Goal: Information Seeking & Learning: Check status

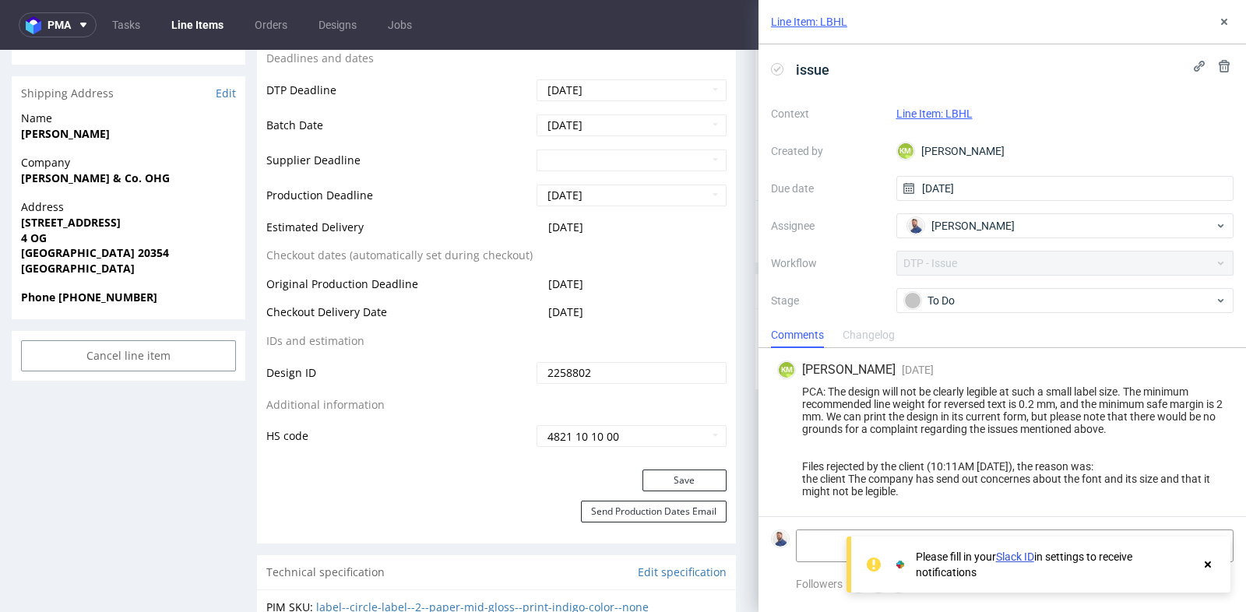
scroll to position [4, 0]
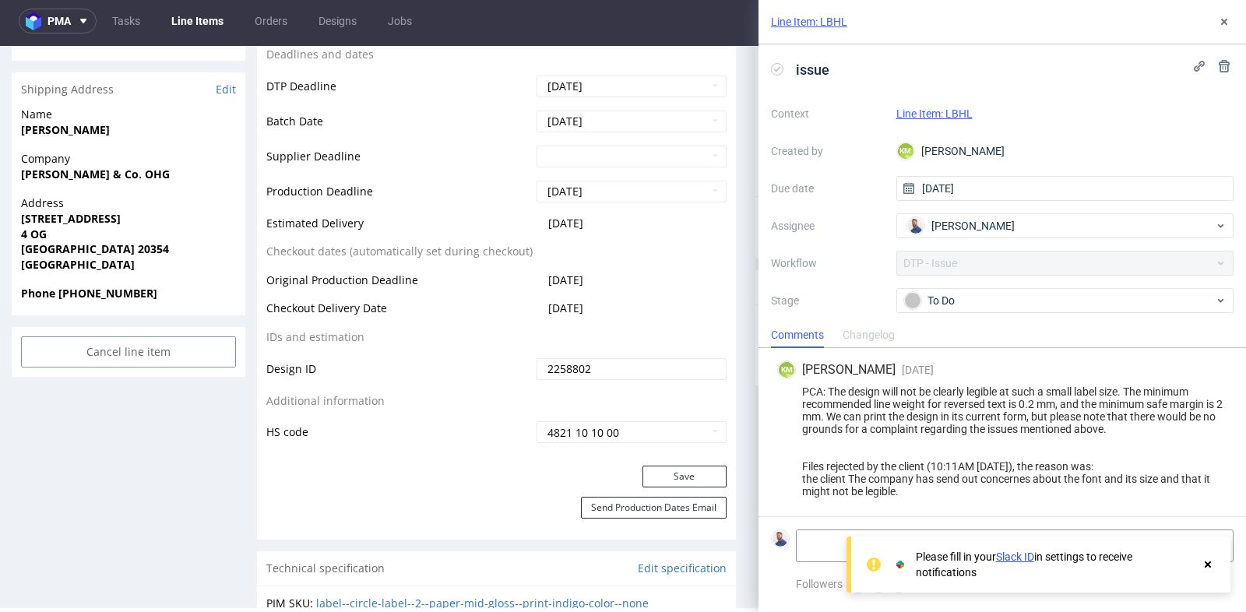
click at [1210, 563] on use at bounding box center [1207, 564] width 6 height 6
click at [1114, 434] on div "PCA: The design will not be clearly legible at such a small label size. The min…" at bounding box center [1002, 441] width 450 height 112
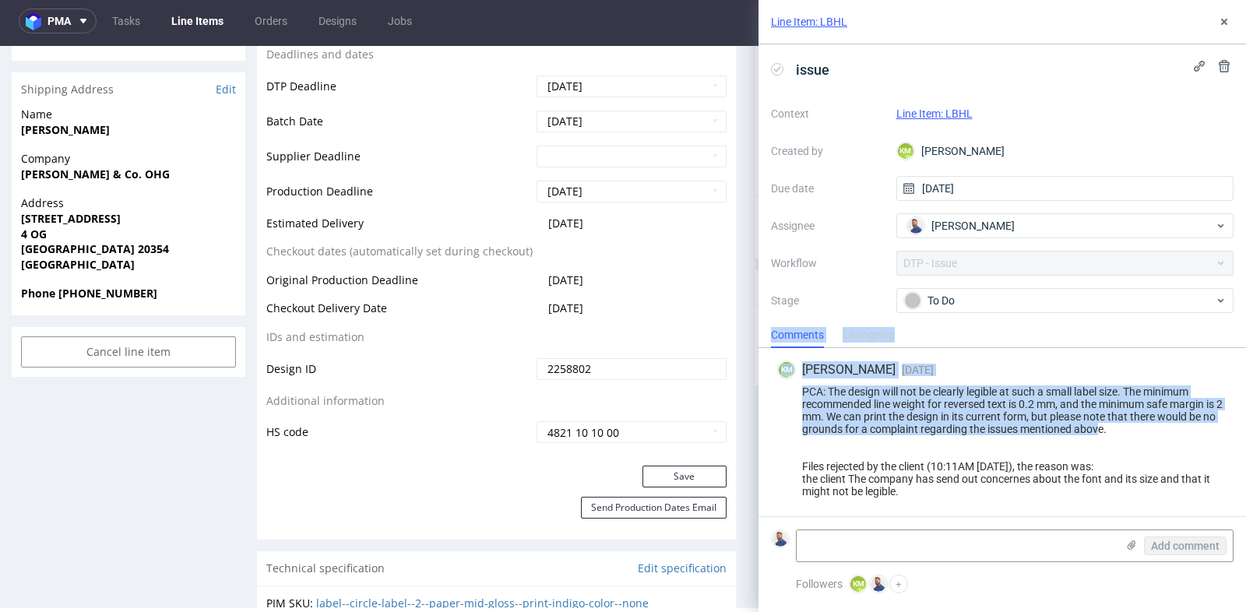
drag, startPoint x: 1114, startPoint y: 434, endPoint x: 1122, endPoint y: 320, distance: 114.7
click at [1122, 320] on div "Line Item: LBHL issue Context Line Item: LBHL Created by KM Karol Markowski Due…" at bounding box center [1001, 306] width 487 height 612
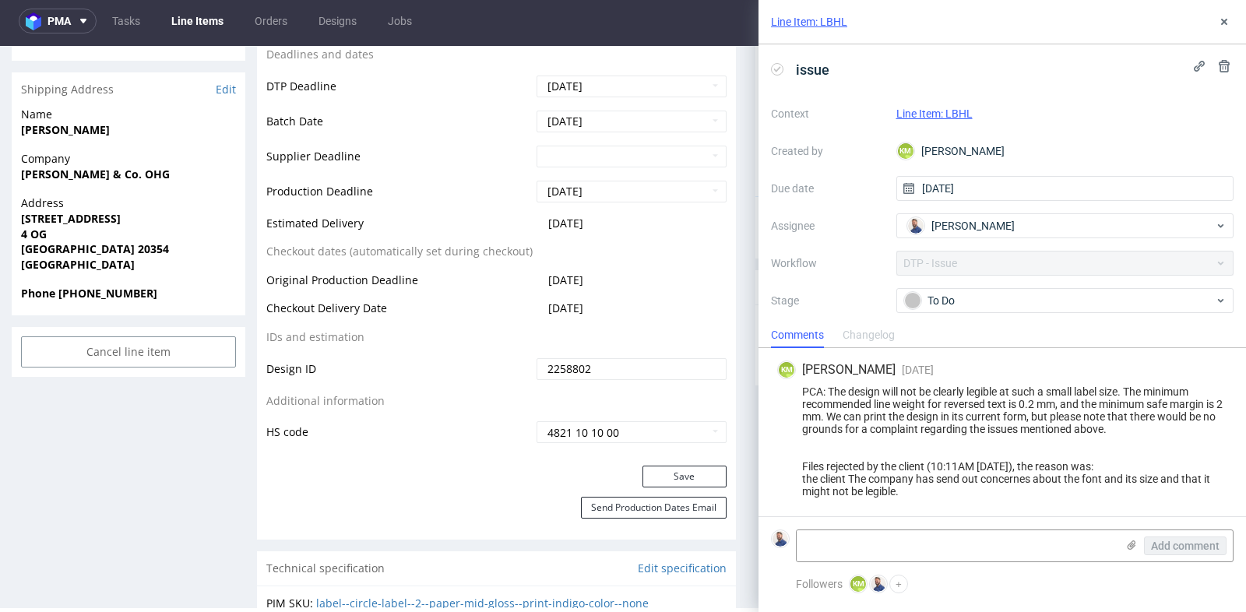
click at [1039, 409] on div "PCA: The design will not be clearly legible at such a small label size. The min…" at bounding box center [1002, 441] width 450 height 112
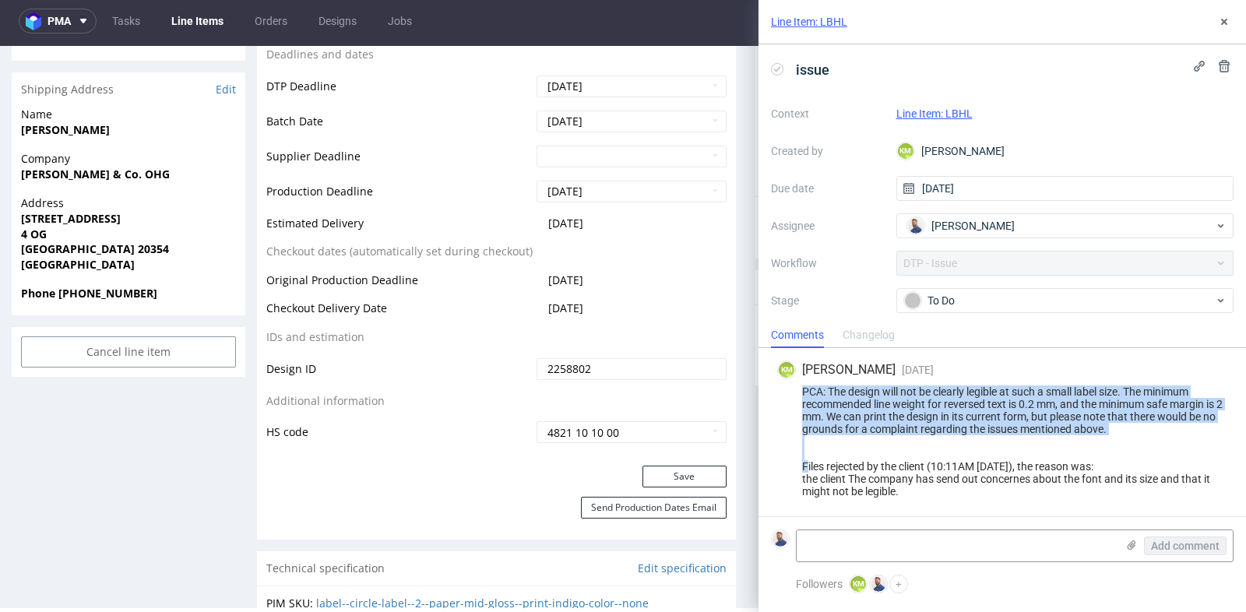
click at [1039, 409] on div "PCA: The design will not be clearly legible at such a small label size. The min…" at bounding box center [1002, 441] width 450 height 112
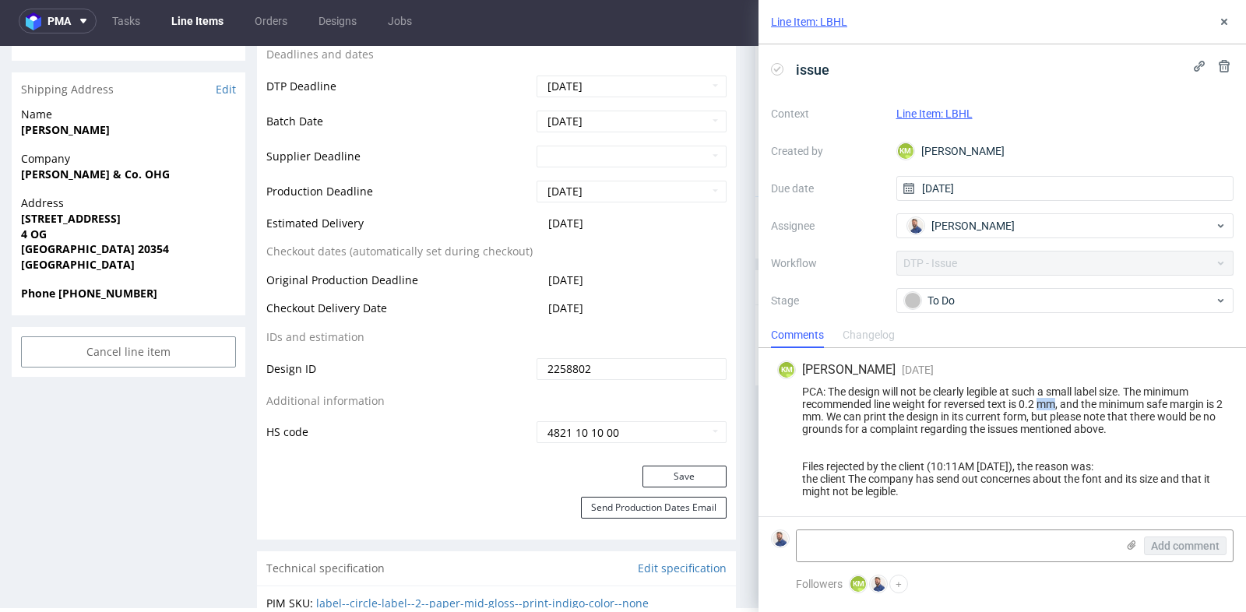
click at [1039, 409] on div "PCA: The design will not be clearly legible at such a small label size. The min…" at bounding box center [1002, 441] width 450 height 112
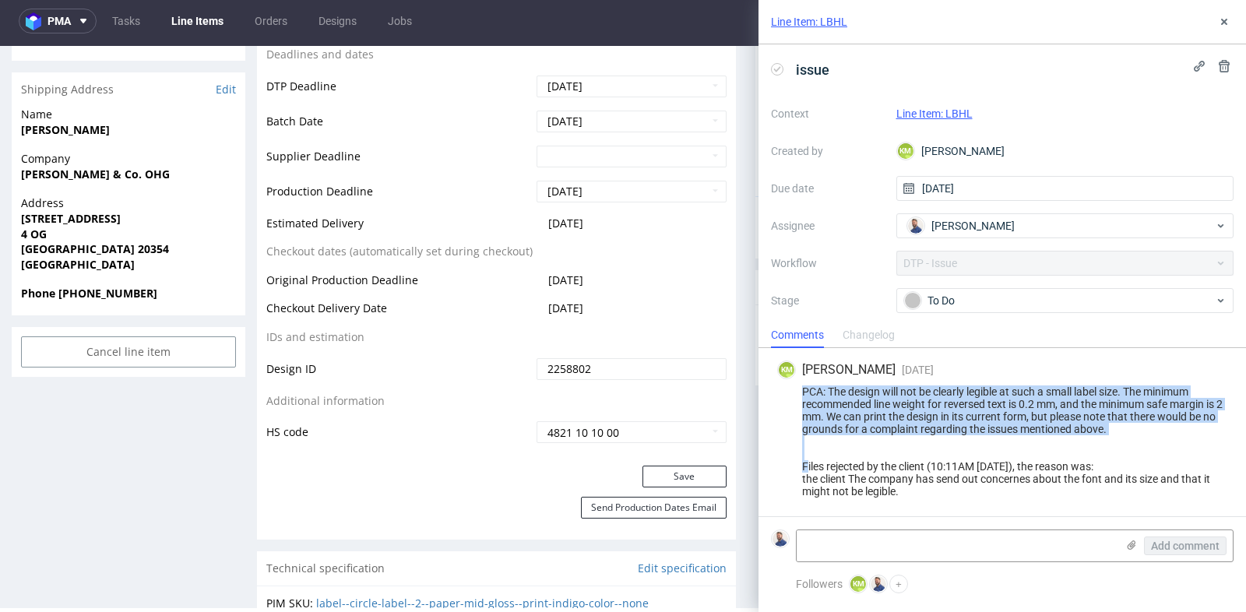
click at [1039, 409] on div "PCA: The design will not be clearly legible at such a small label size. The min…" at bounding box center [1002, 441] width 450 height 112
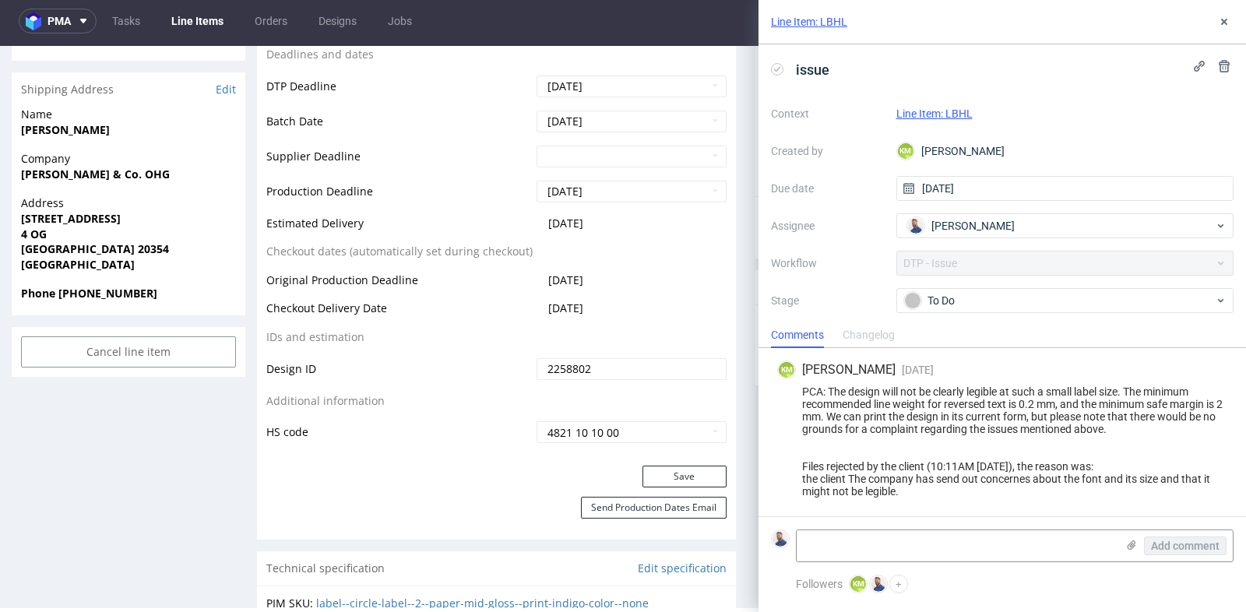
click at [1068, 417] on div "PCA: The design will not be clearly legible at such a small label size. The min…" at bounding box center [1002, 441] width 450 height 112
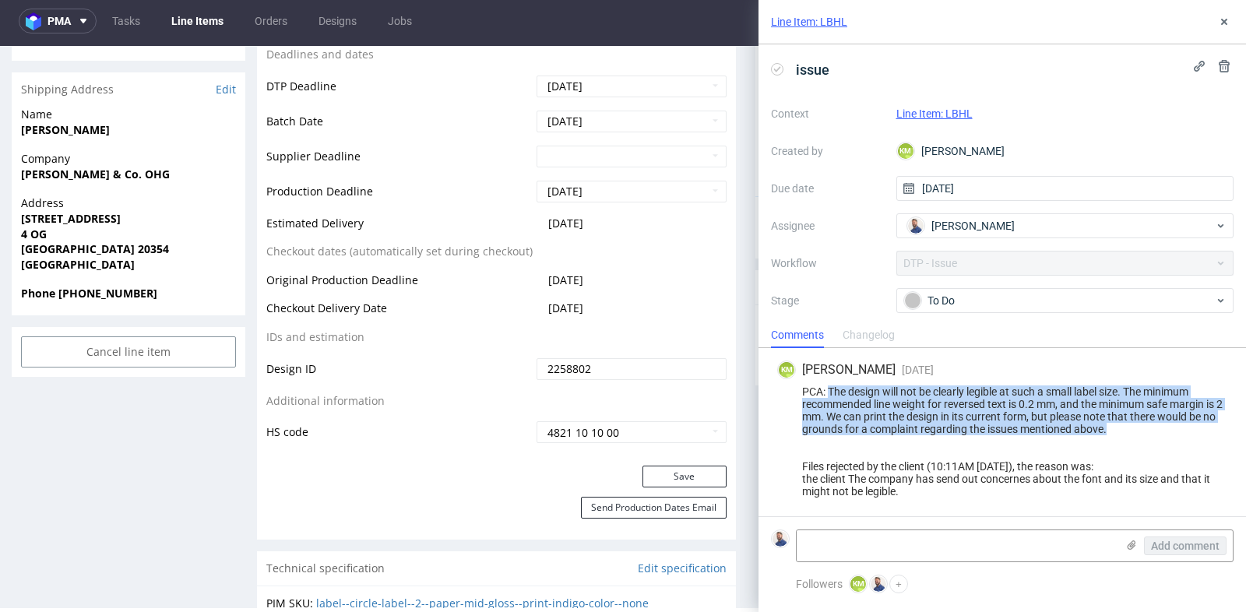
drag, startPoint x: 1128, startPoint y: 428, endPoint x: 828, endPoint y: 391, distance: 302.8
click at [828, 391] on div "PCA: The design will not be clearly legible at such a small label size. The min…" at bounding box center [1002, 441] width 450 height 112
copy div "The design will not be clearly legible at such a small label size. The minimum …"
click at [1218, 23] on icon at bounding box center [1224, 22] width 12 height 12
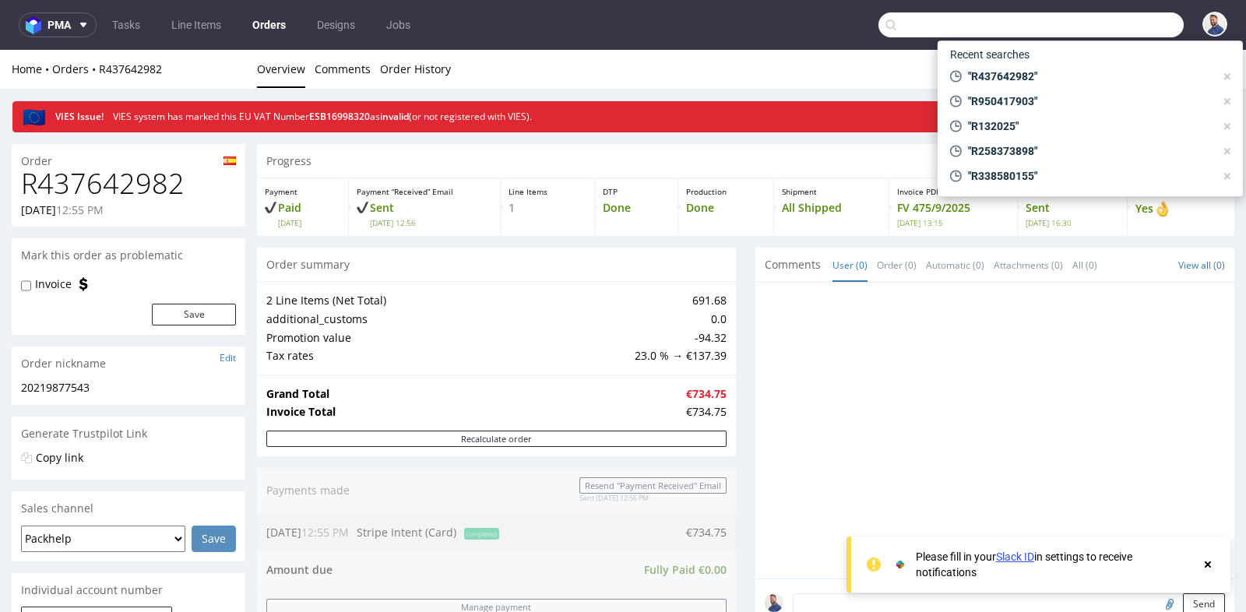
scroll to position [207, 0]
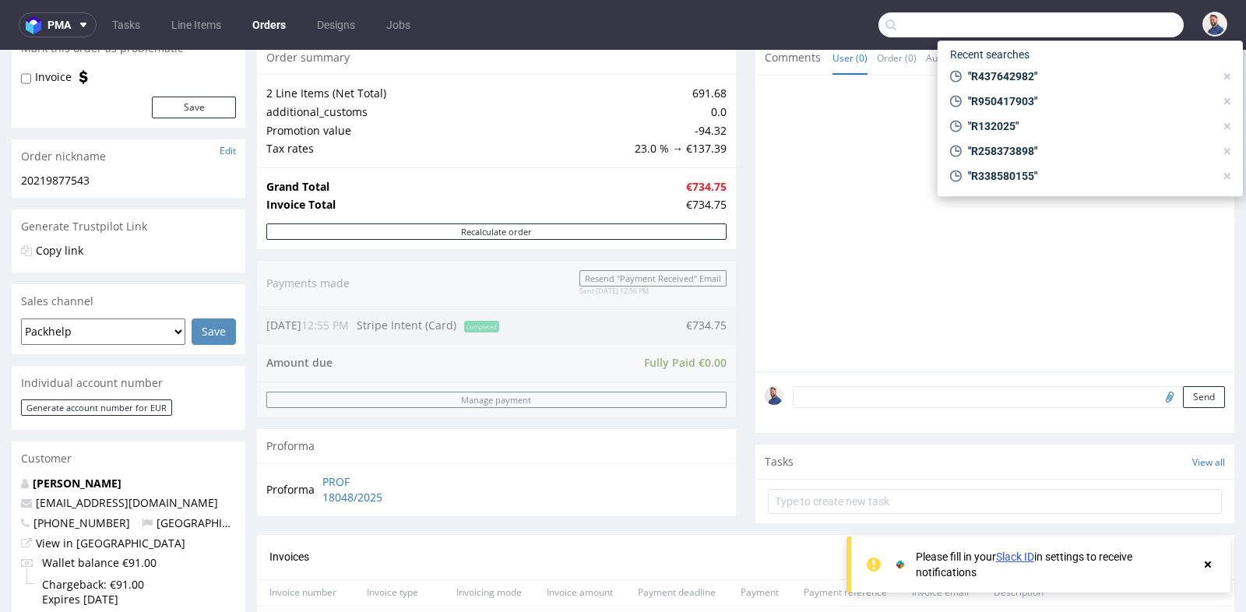
click at [1121, 18] on input "text" at bounding box center [1030, 24] width 305 height 25
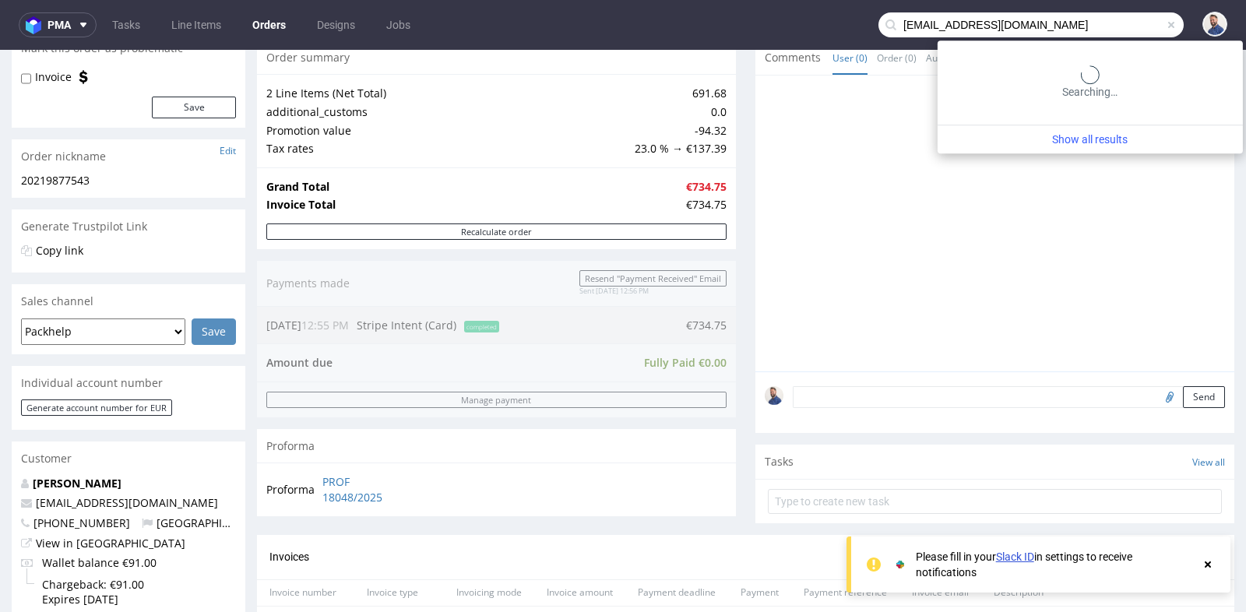
type input "info@lamorenitacomplements.com"
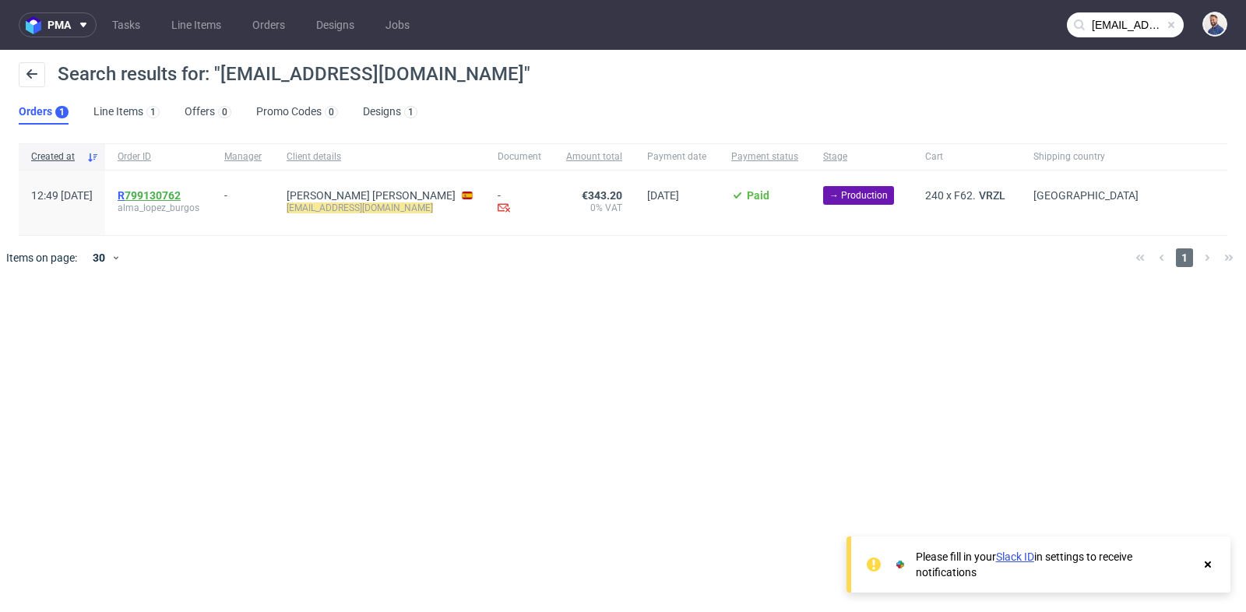
click at [176, 194] on link "799130762" at bounding box center [153, 195] width 56 height 12
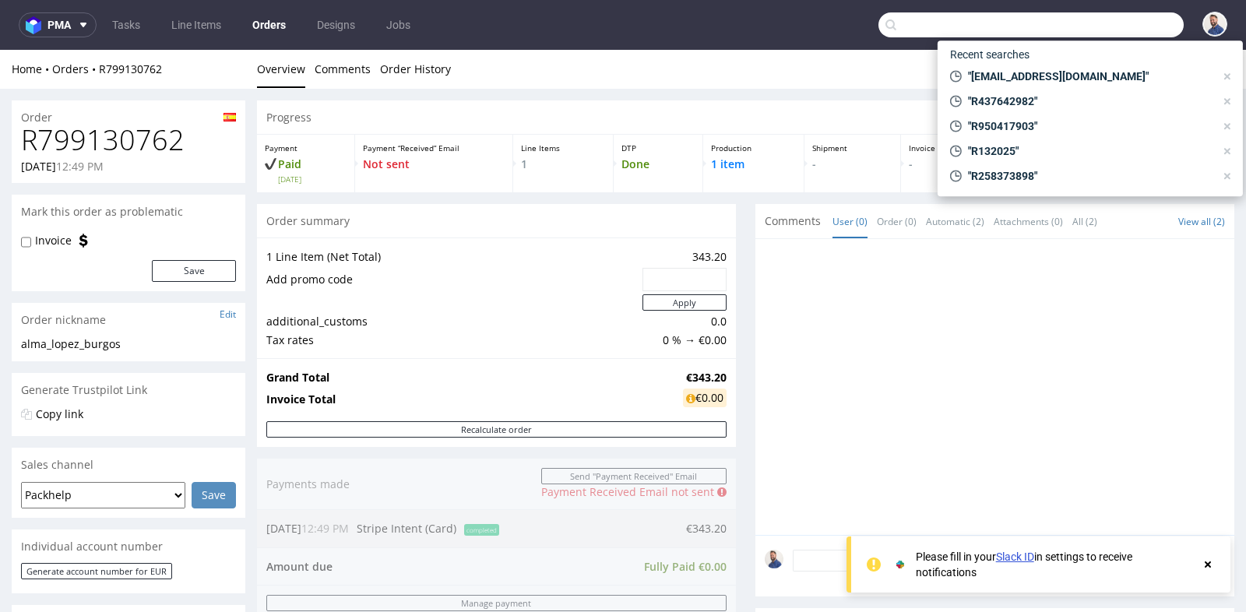
click at [1106, 21] on input "text" at bounding box center [1030, 24] width 305 height 25
paste input "R721019922"
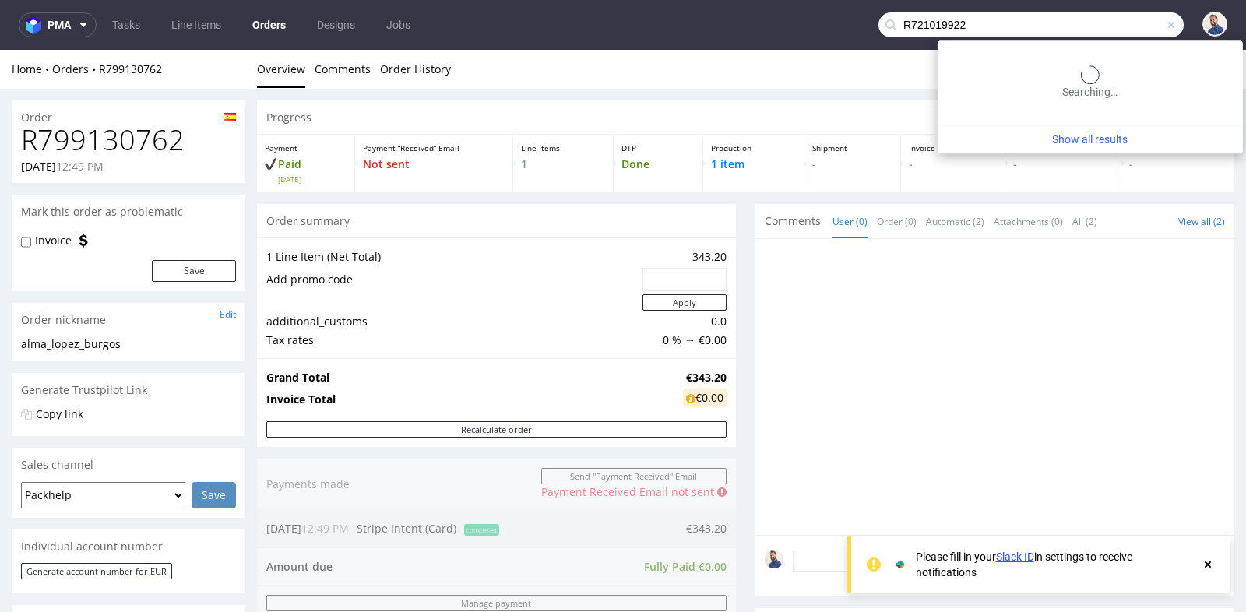
type input "R721019922"
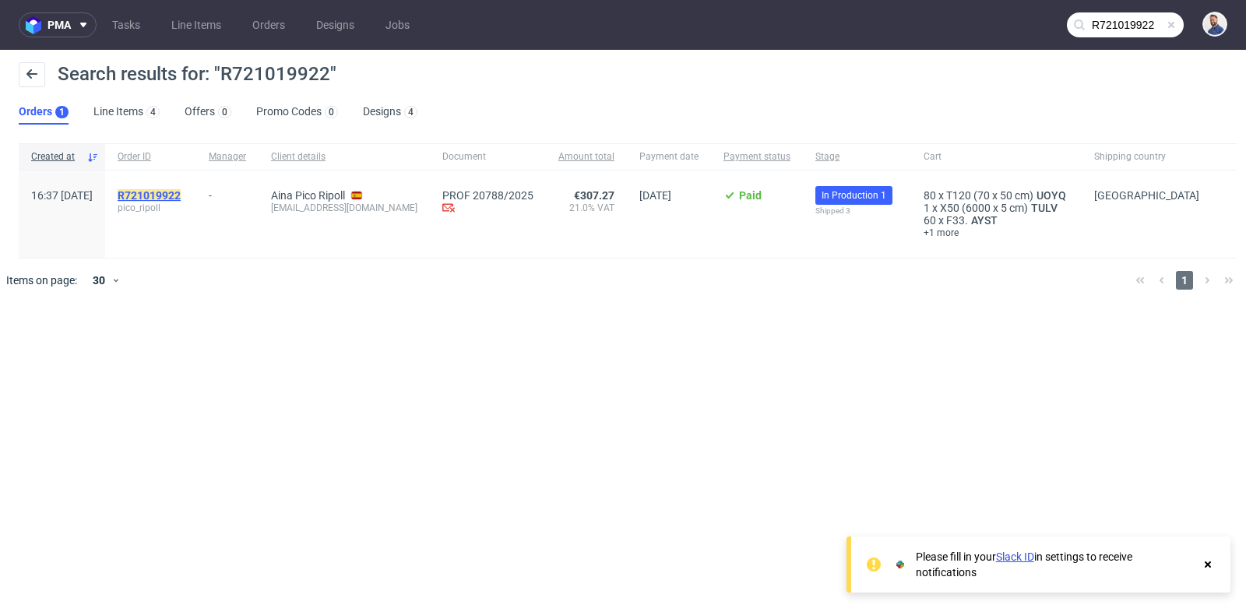
click at [181, 190] on mark "R721019922" at bounding box center [149, 195] width 63 height 12
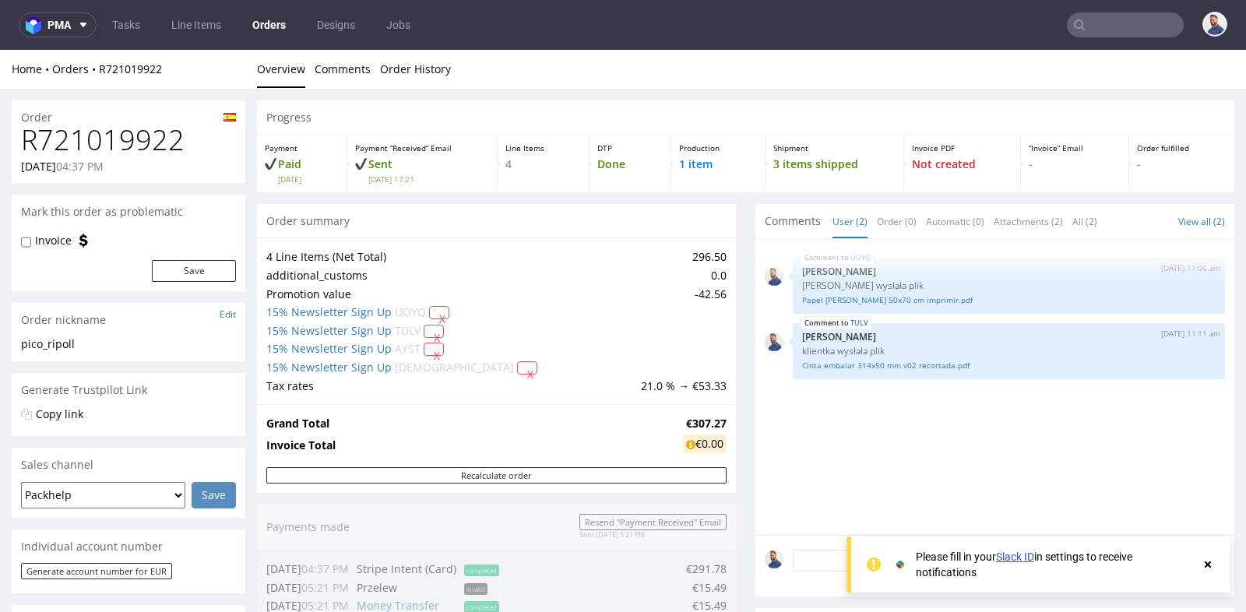
click at [701, 313] on table "4 Line Items (Net Total) 296.50 additional_customs 0.0 Promotion value -42.56 1…" at bounding box center [496, 321] width 460 height 147
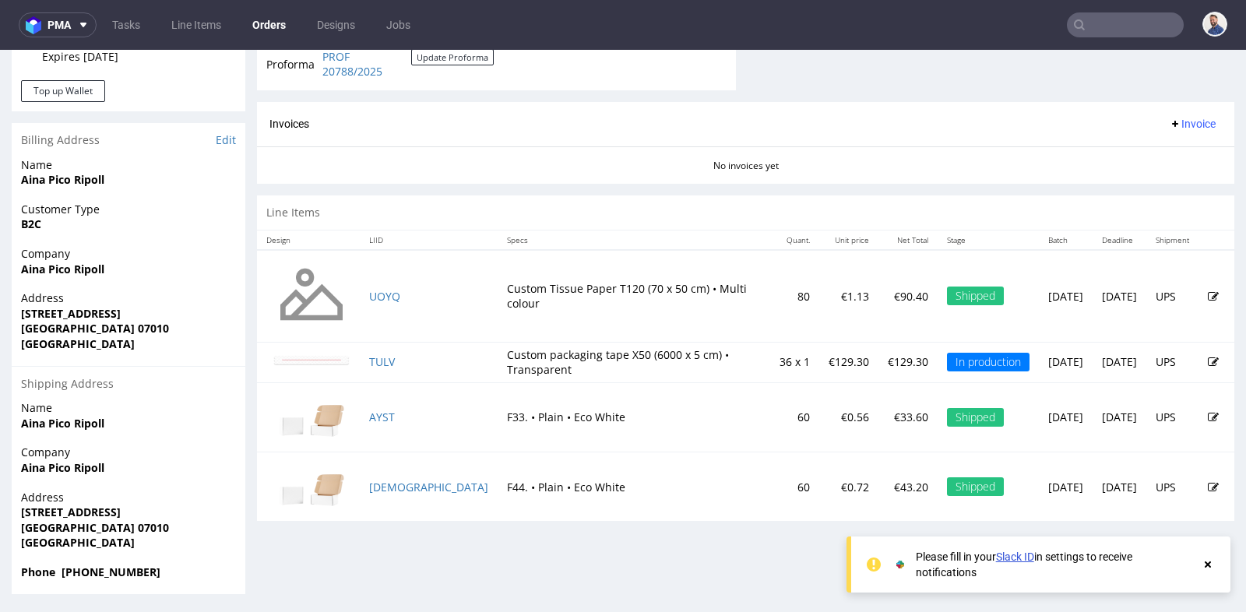
scroll to position [4, 0]
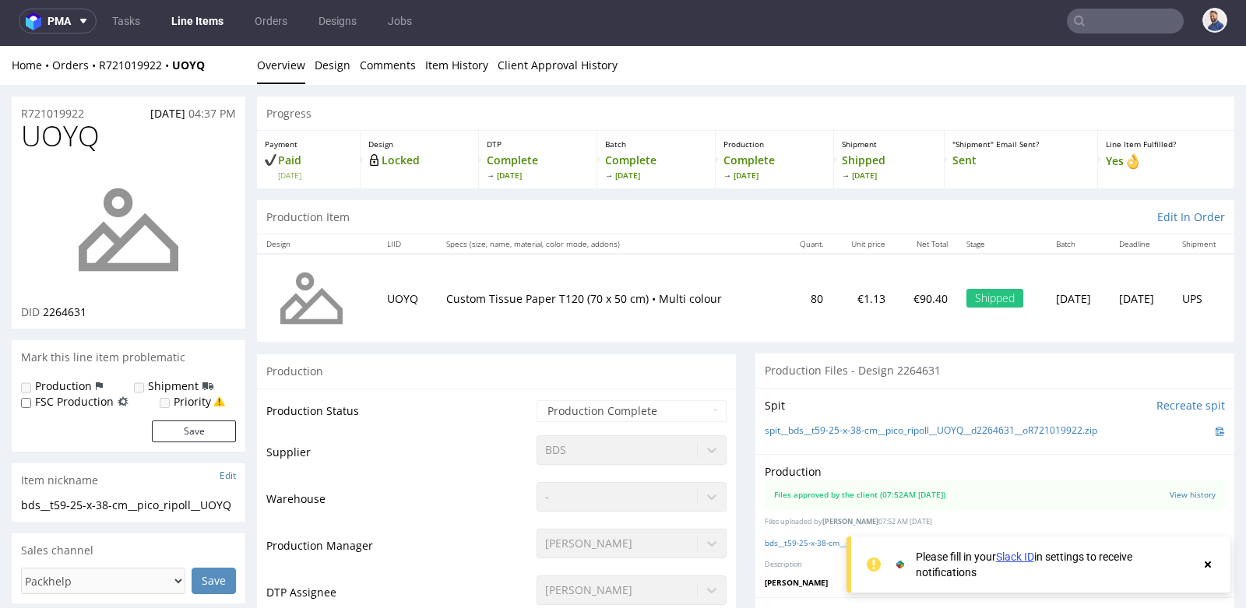
click at [726, 281] on td "Custom Tissue Paper T120 (70 x 50 cm) • Multi colour" at bounding box center [610, 298] width 346 height 88
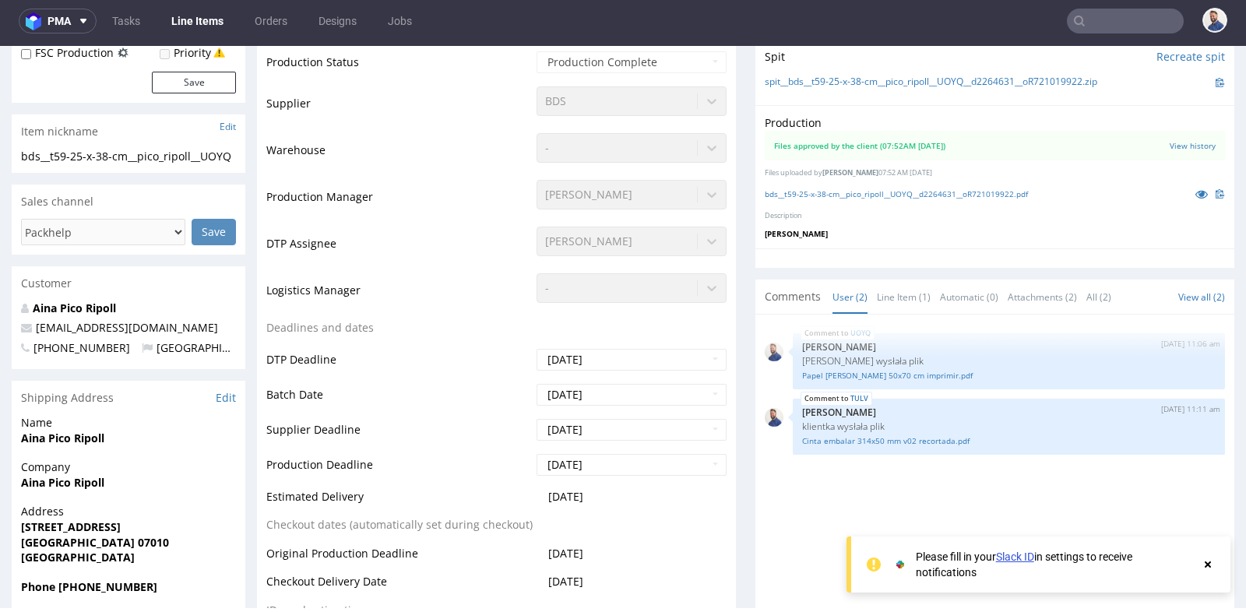
scroll to position [346, 0]
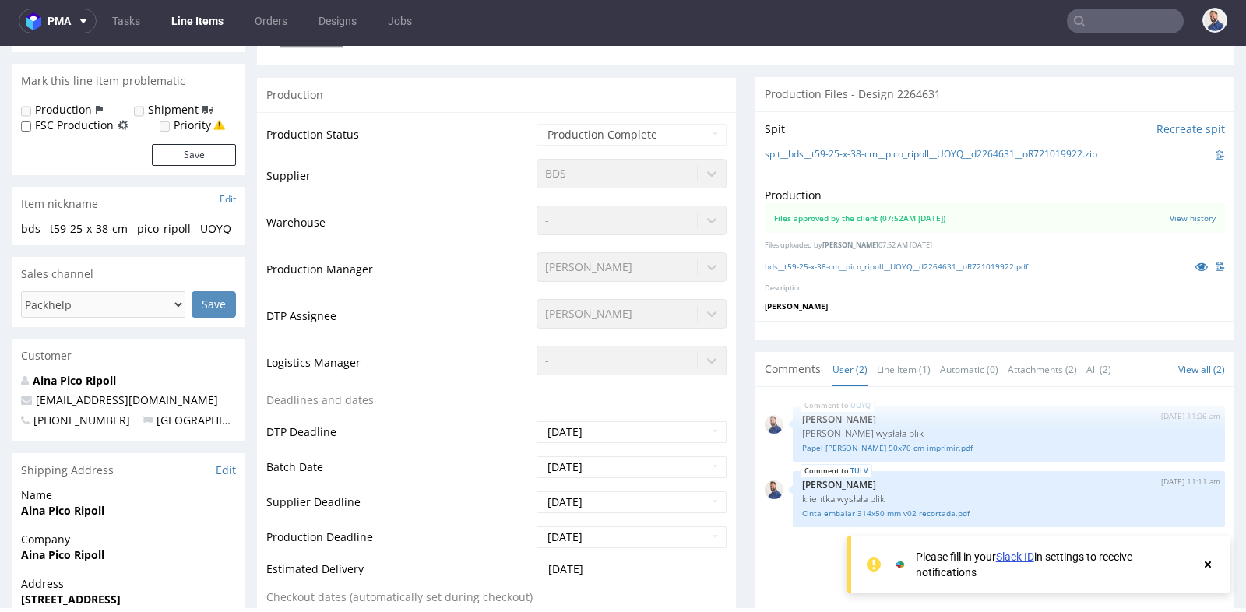
scroll to position [242, 0]
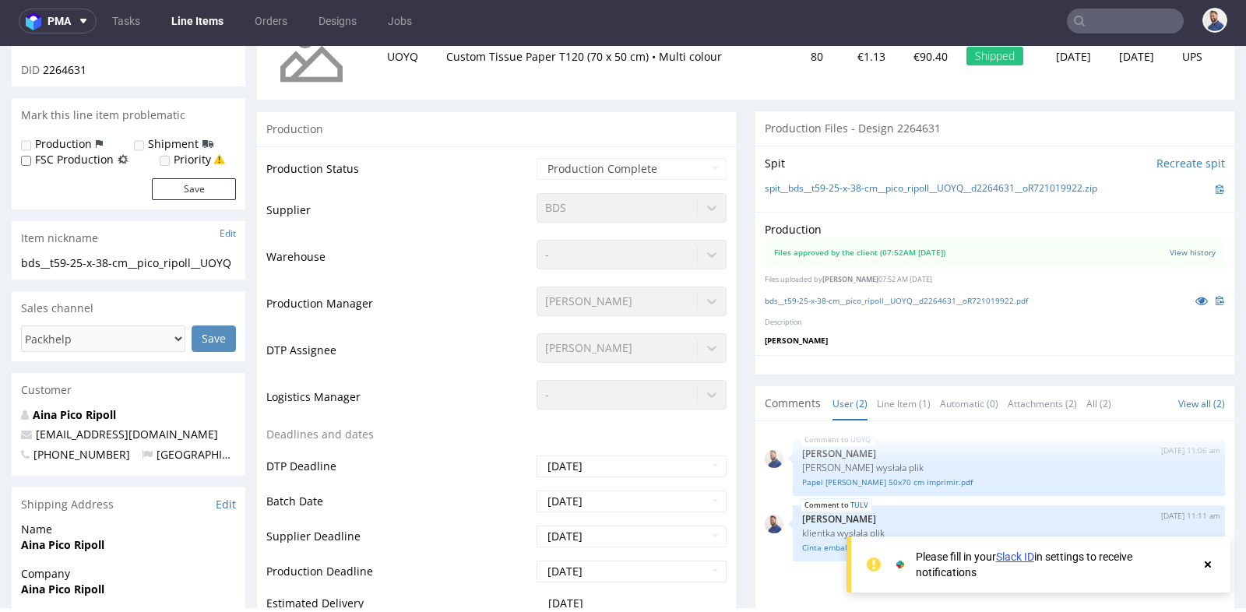
click at [1094, 35] on nav "pma Tasks Line Items Orders Designs Jobs" at bounding box center [623, 21] width 1246 height 50
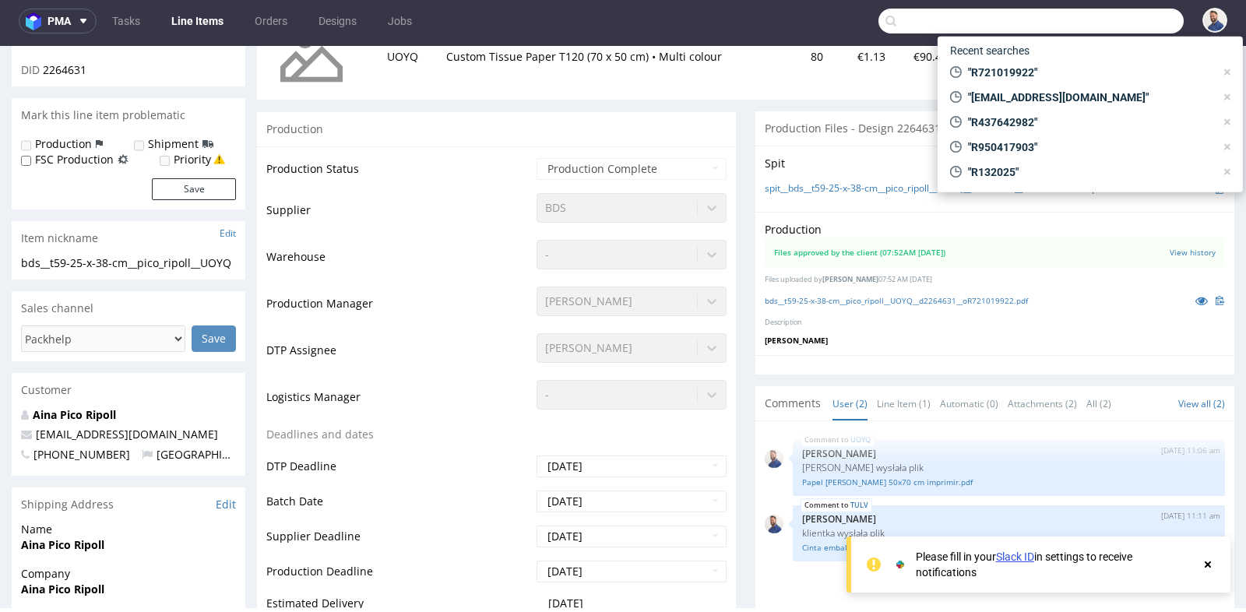
click at [1095, 26] on input "text" at bounding box center [1030, 21] width 305 height 25
paste input "R028370273"
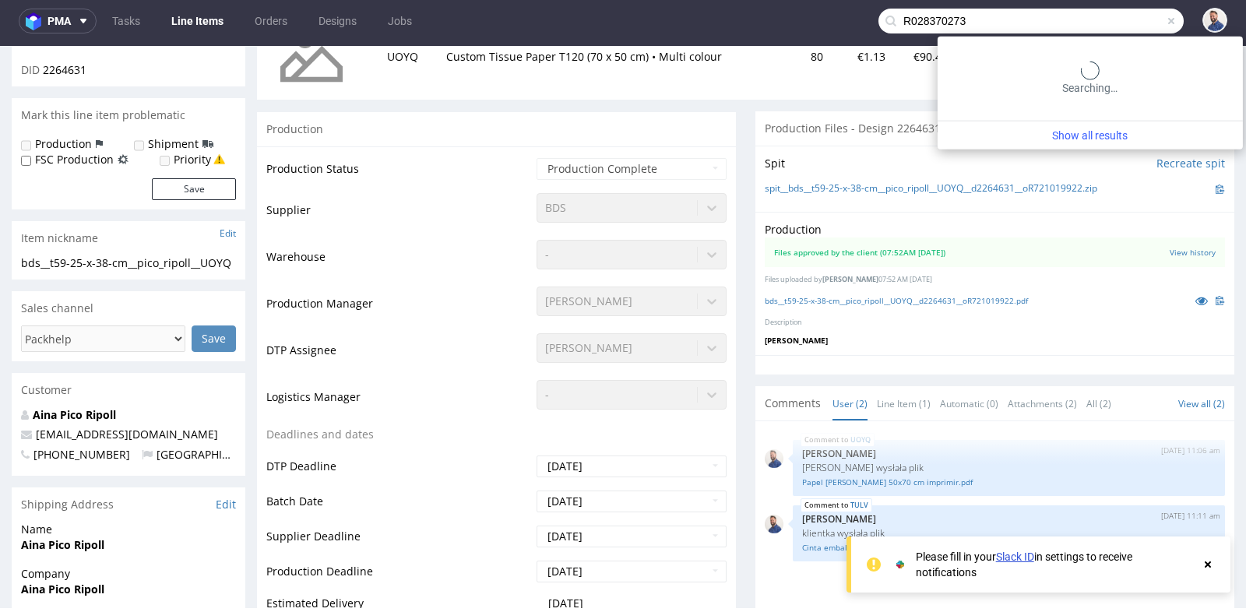
type input "R028370273"
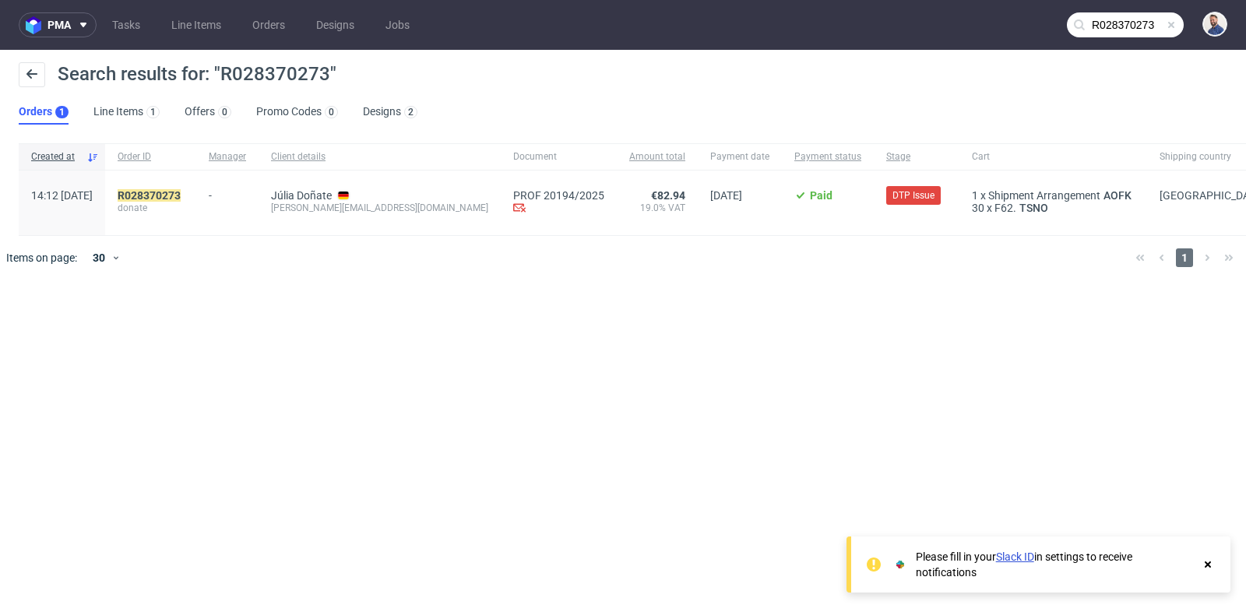
click at [184, 202] on span "donate" at bounding box center [151, 208] width 66 height 12
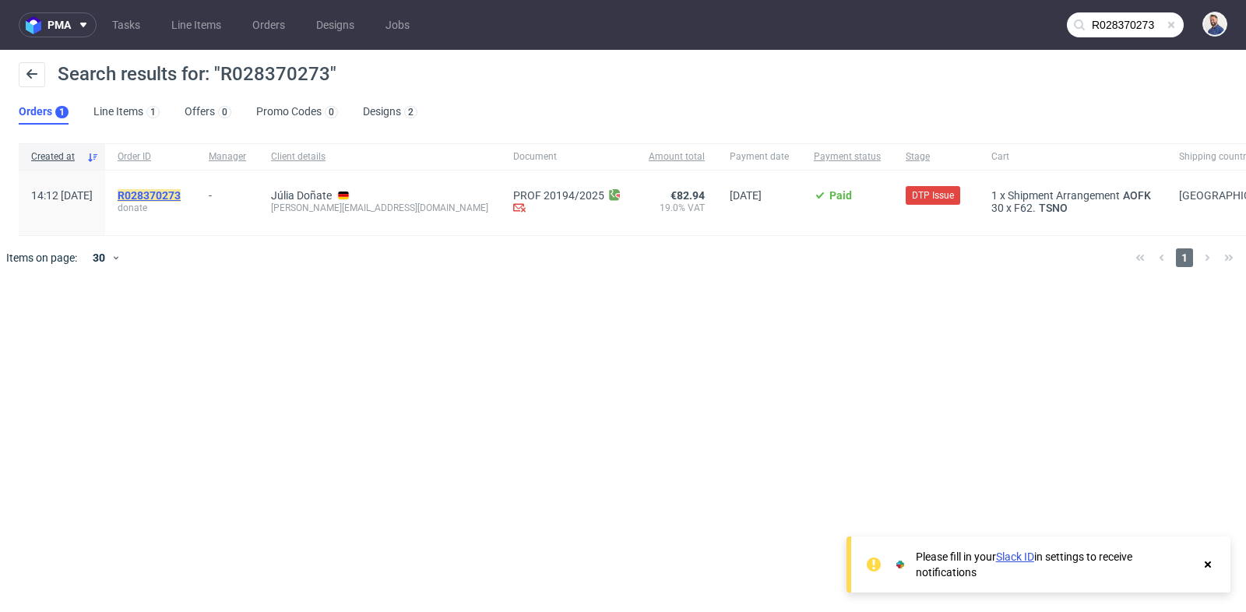
click at [181, 197] on mark "R028370273" at bounding box center [149, 195] width 63 height 12
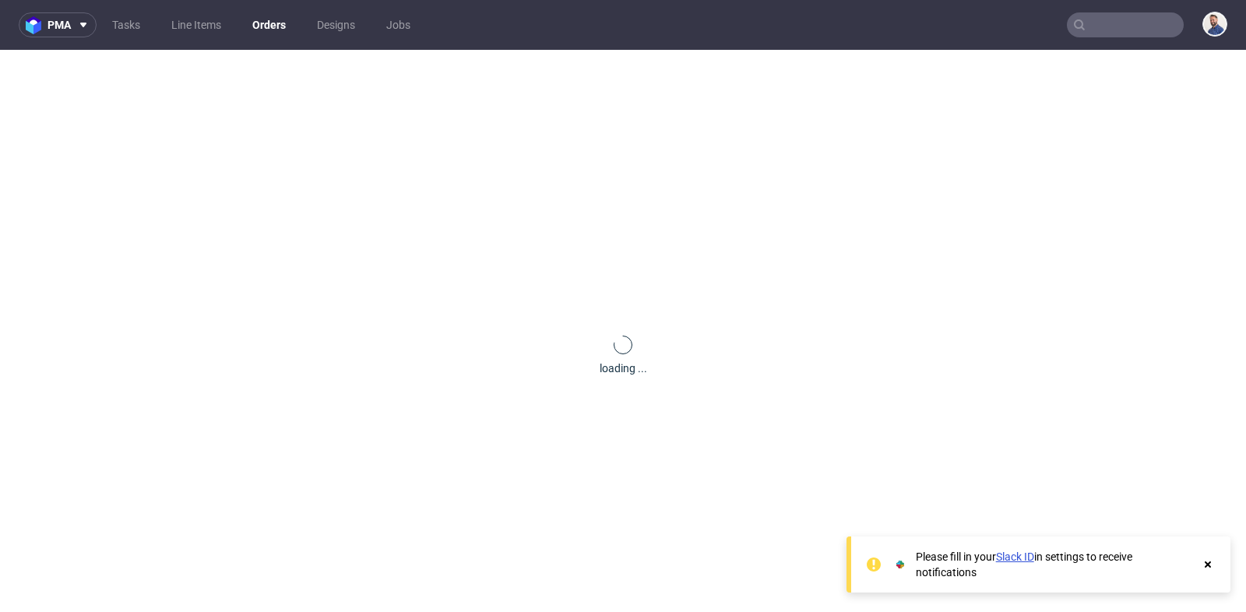
click at [184, 197] on div "loading ..." at bounding box center [623, 356] width 1246 height 612
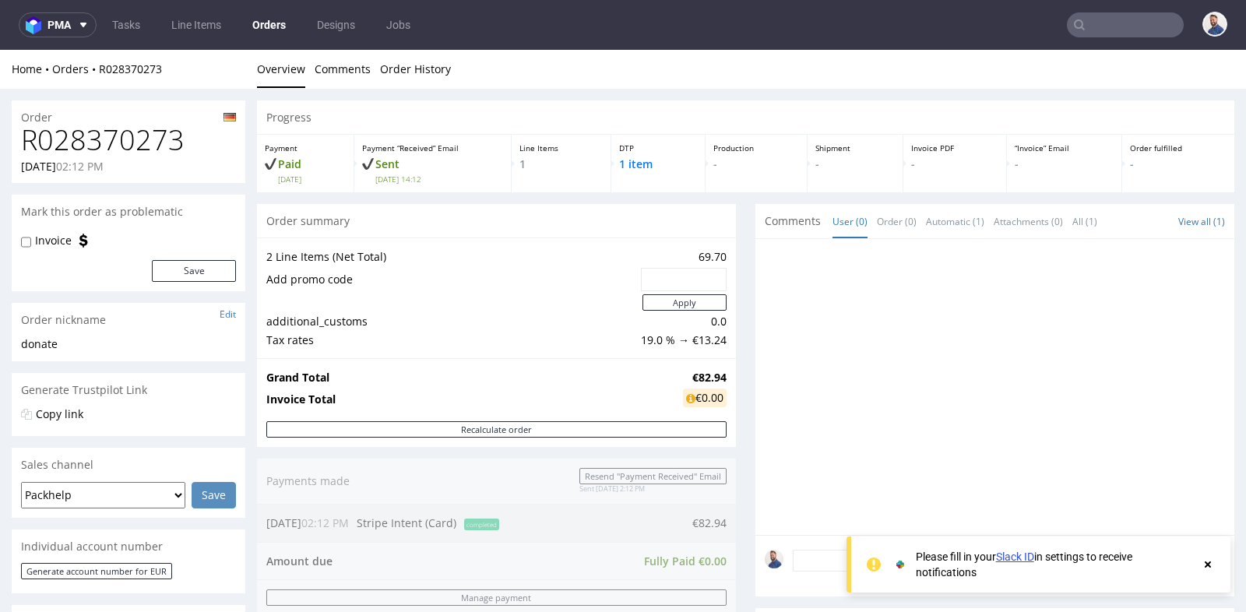
click at [742, 339] on div "Progress Payment Paid Sat 20 Sep Payment “Received” Email Sent Sat 20 Sep 14:12…" at bounding box center [745, 534] width 977 height 868
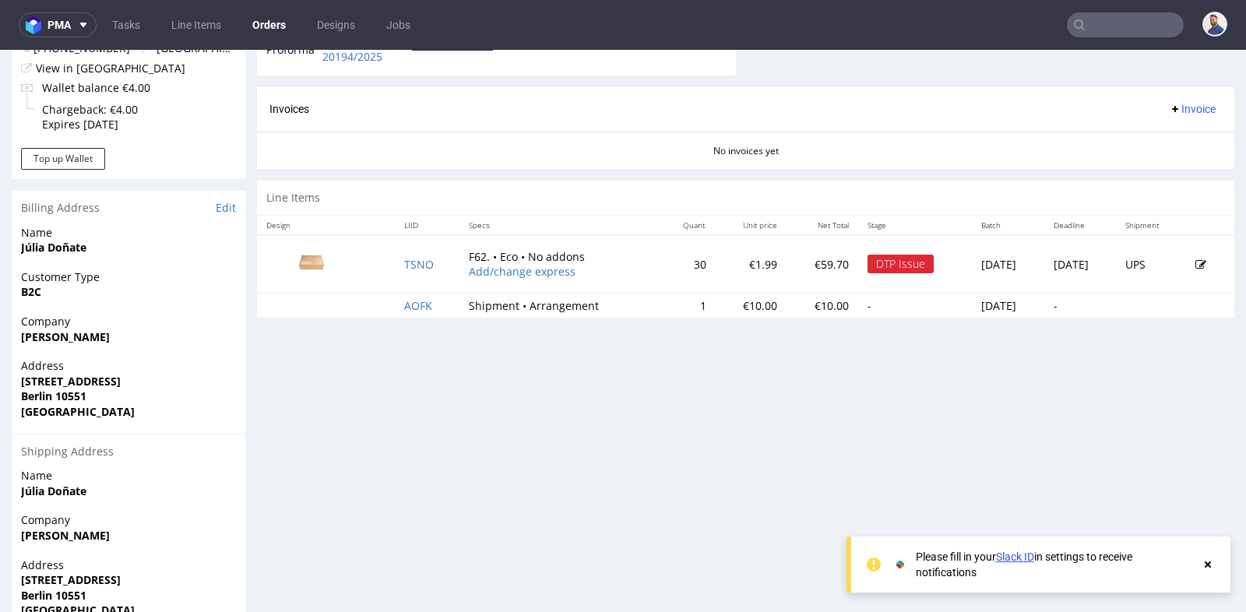
scroll to position [657, 0]
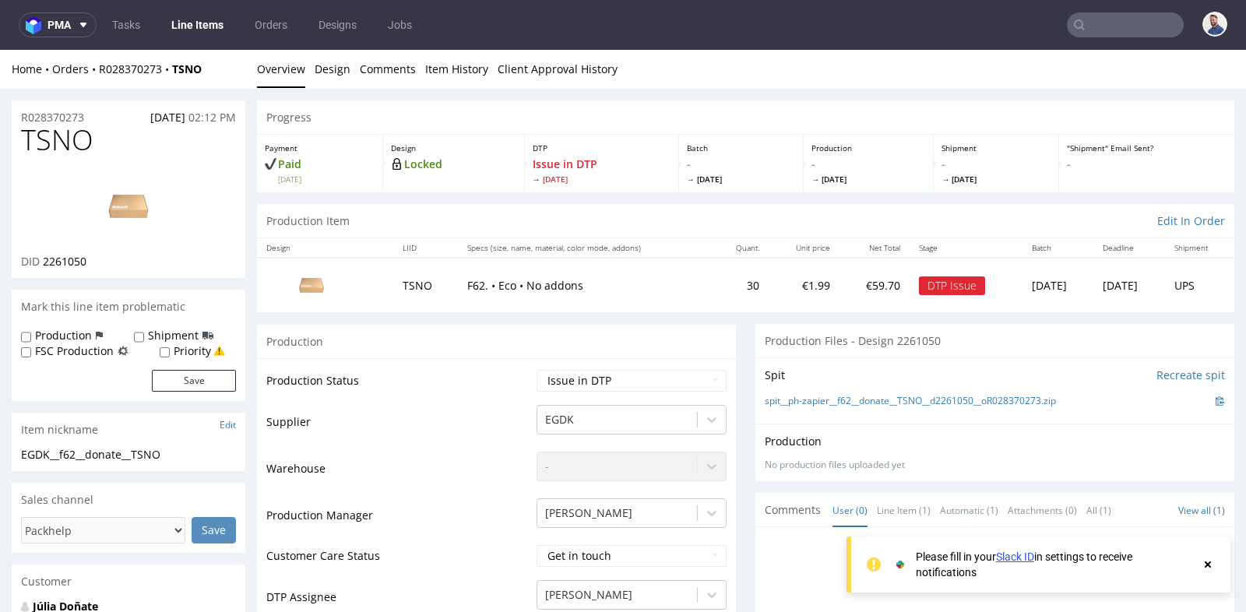
click at [789, 332] on div "Production Files - Design 2261050" at bounding box center [994, 341] width 479 height 34
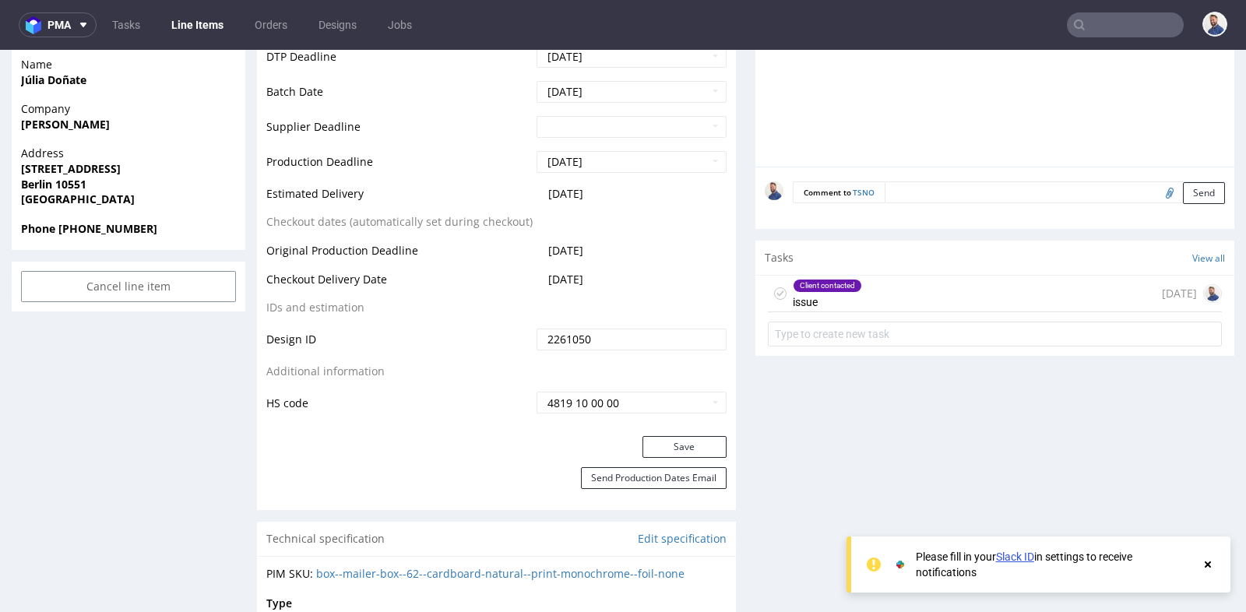
scroll to position [657, 0]
click at [854, 287] on div "Client contacted" at bounding box center [827, 285] width 68 height 12
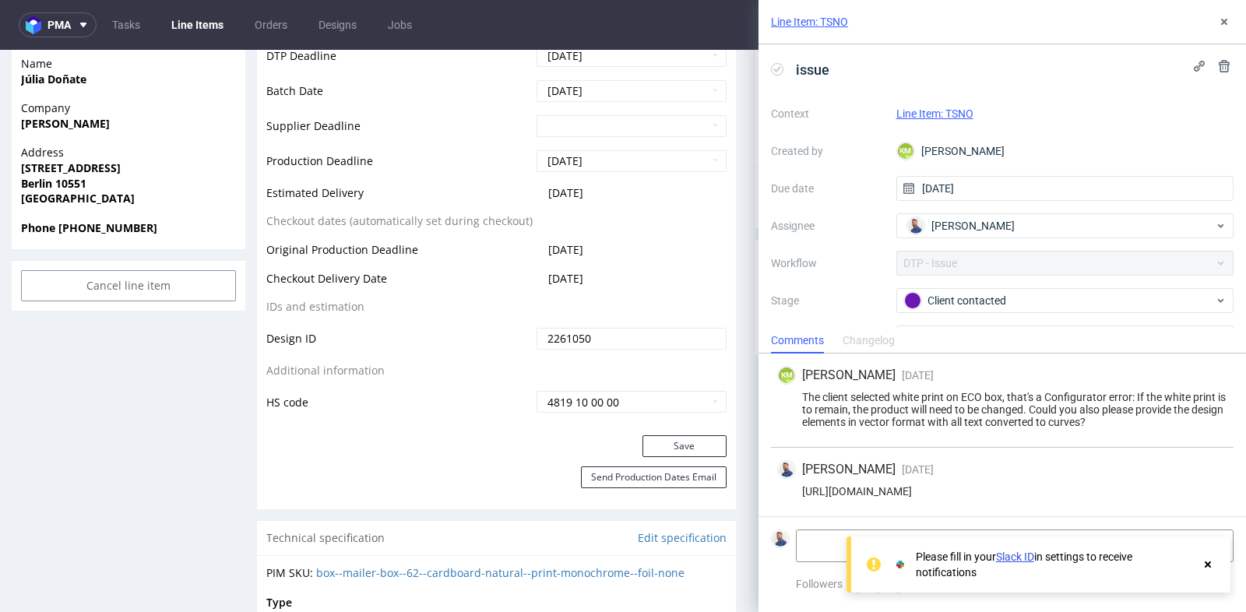
click at [1206, 564] on use at bounding box center [1207, 564] width 6 height 6
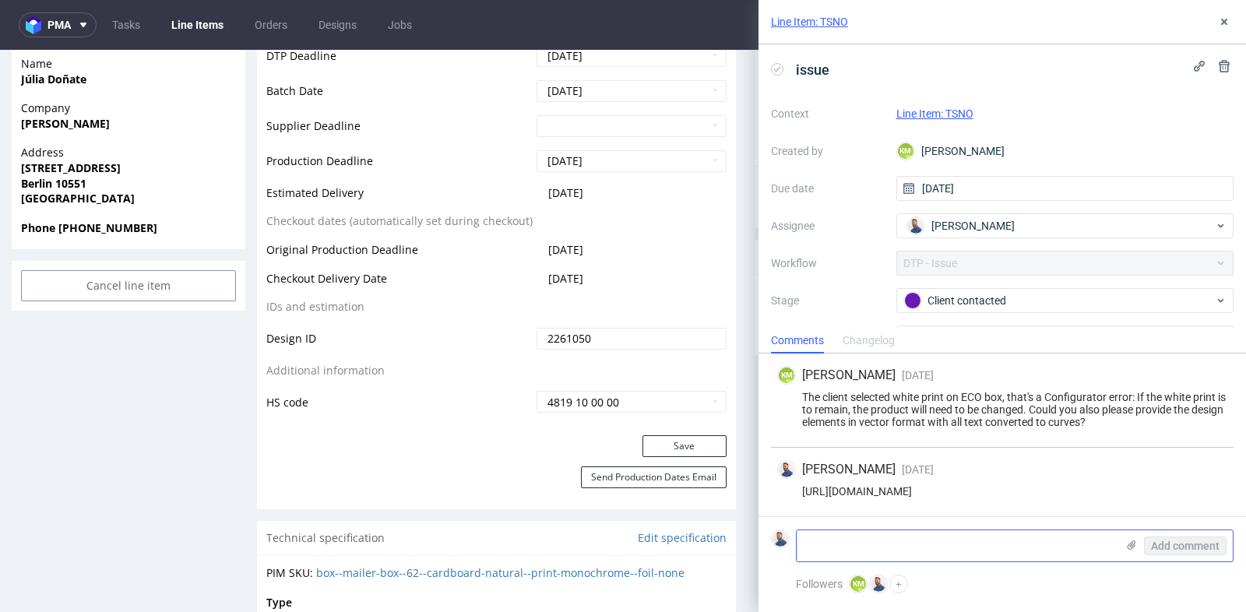
click at [986, 544] on textarea at bounding box center [955, 545] width 319 height 31
type textarea "Klient wysłał pliki"
click at [1129, 543] on icon at bounding box center [1131, 545] width 12 height 12
click at [0, 0] on input "file" at bounding box center [0, 0] width 0 height 0
click at [1130, 549] on use at bounding box center [1131, 544] width 9 height 9
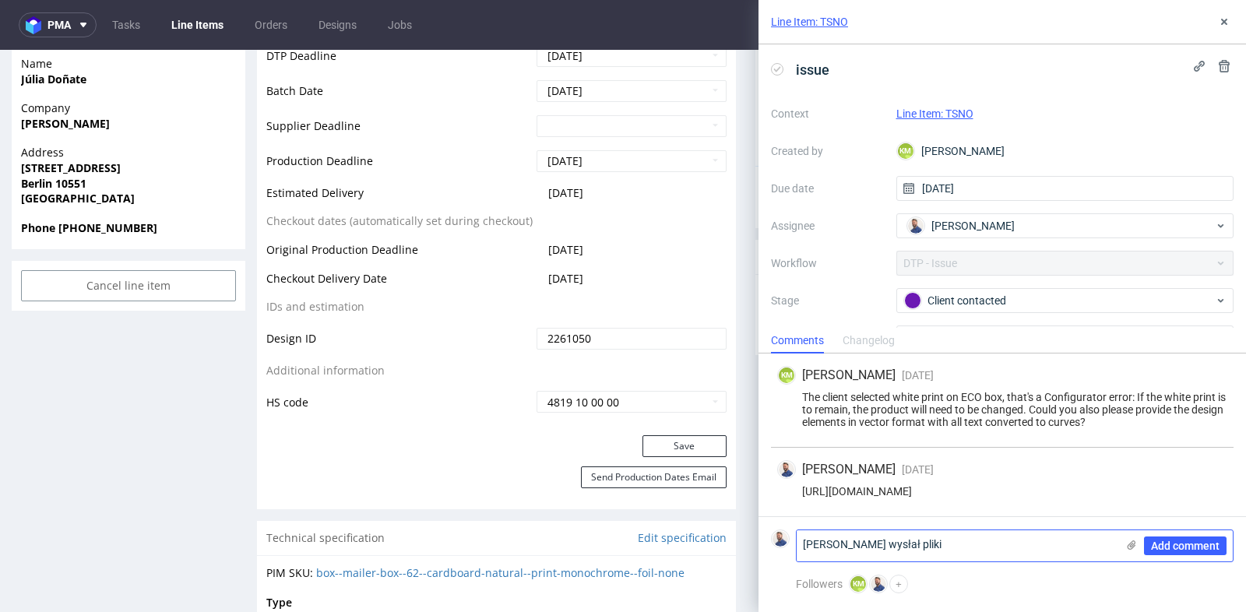
click at [0, 0] on input "file" at bounding box center [0, 0] width 0 height 0
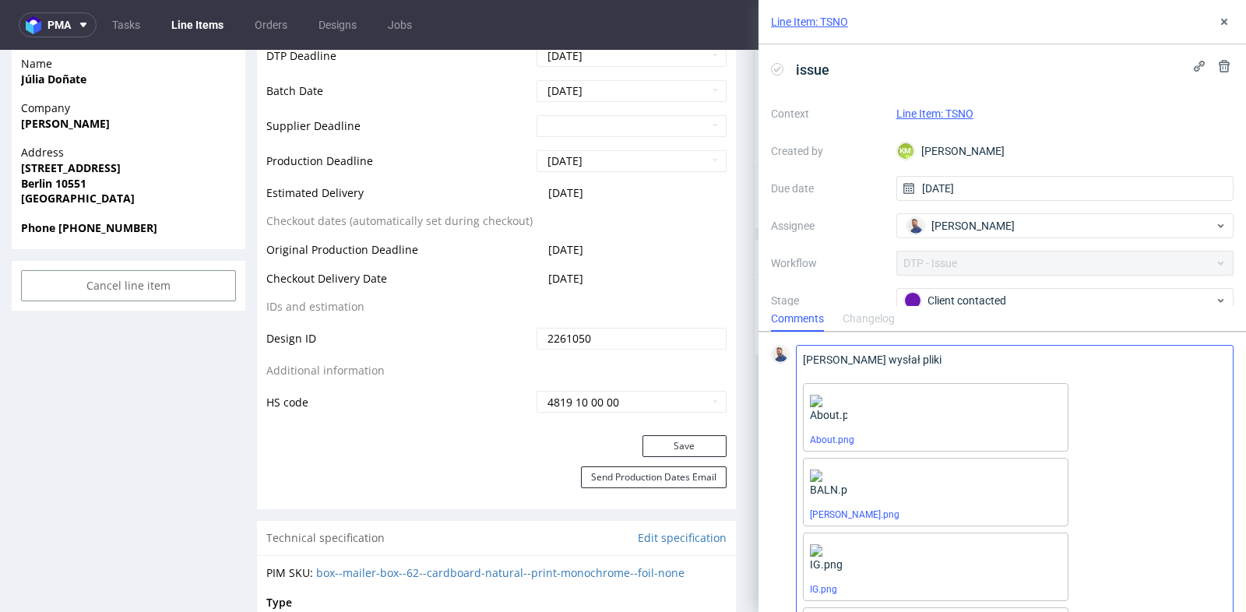
click at [1125, 409] on div "Add comment" at bounding box center [1174, 514] width 117 height 336
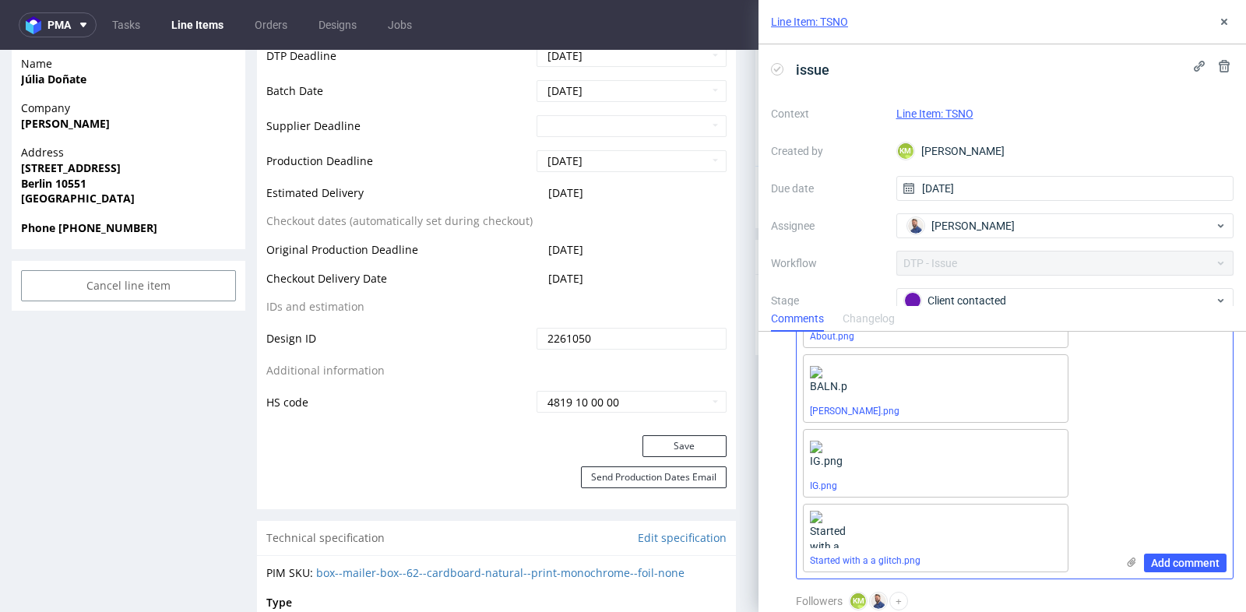
scroll to position [118, 0]
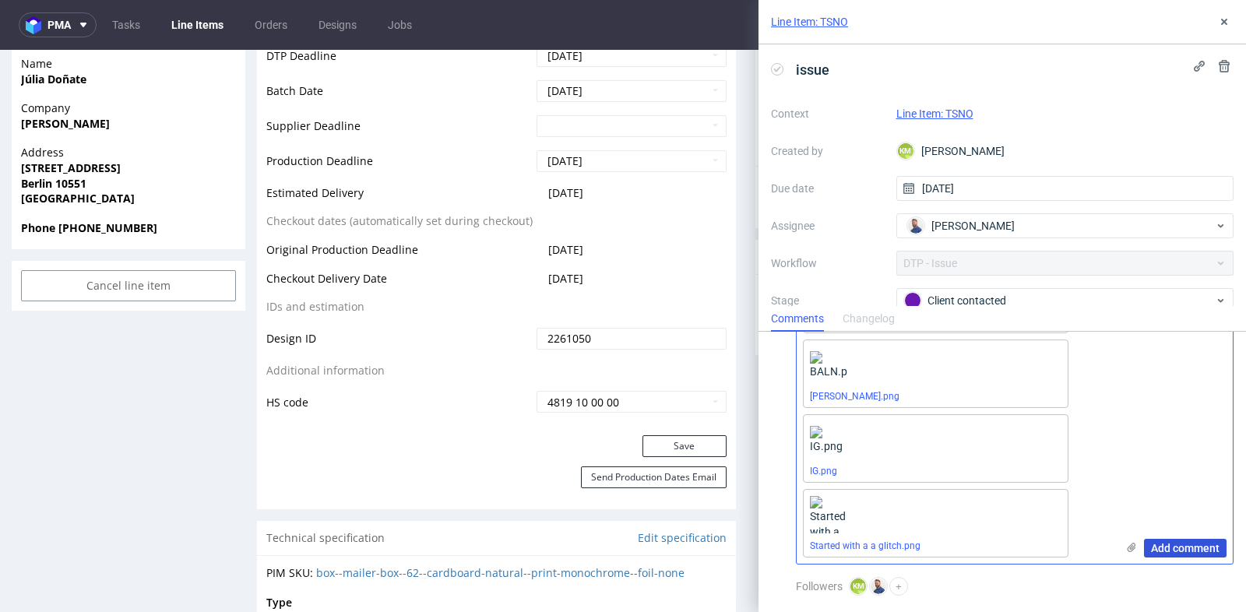
click at [1207, 547] on span "Add comment" at bounding box center [1185, 548] width 69 height 11
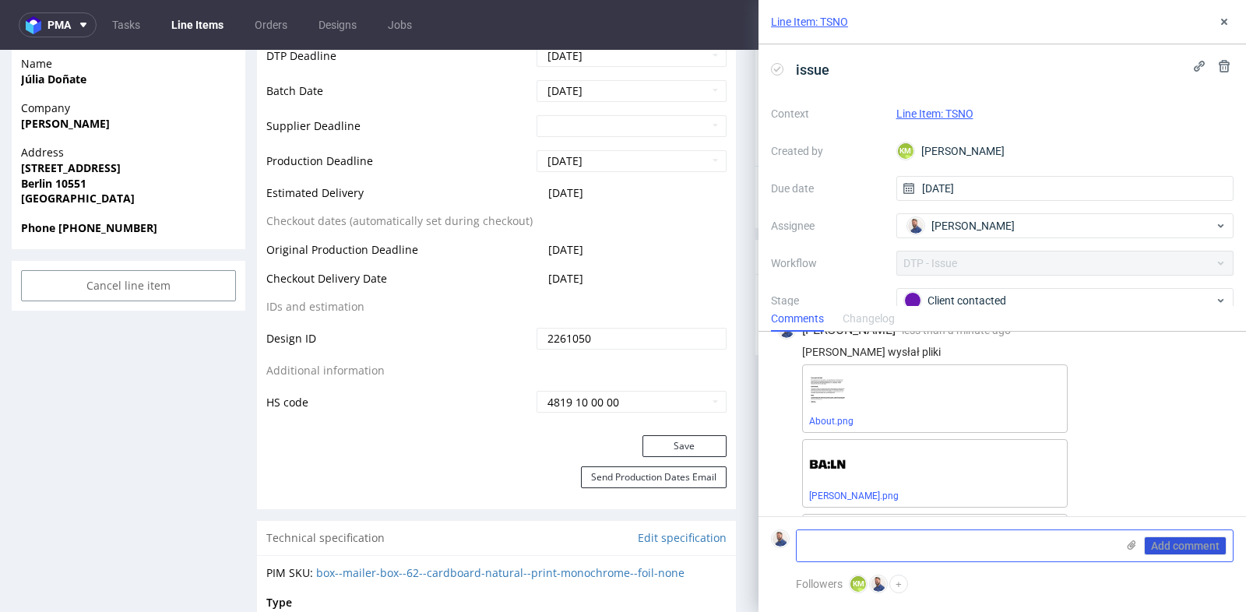
scroll to position [337, 0]
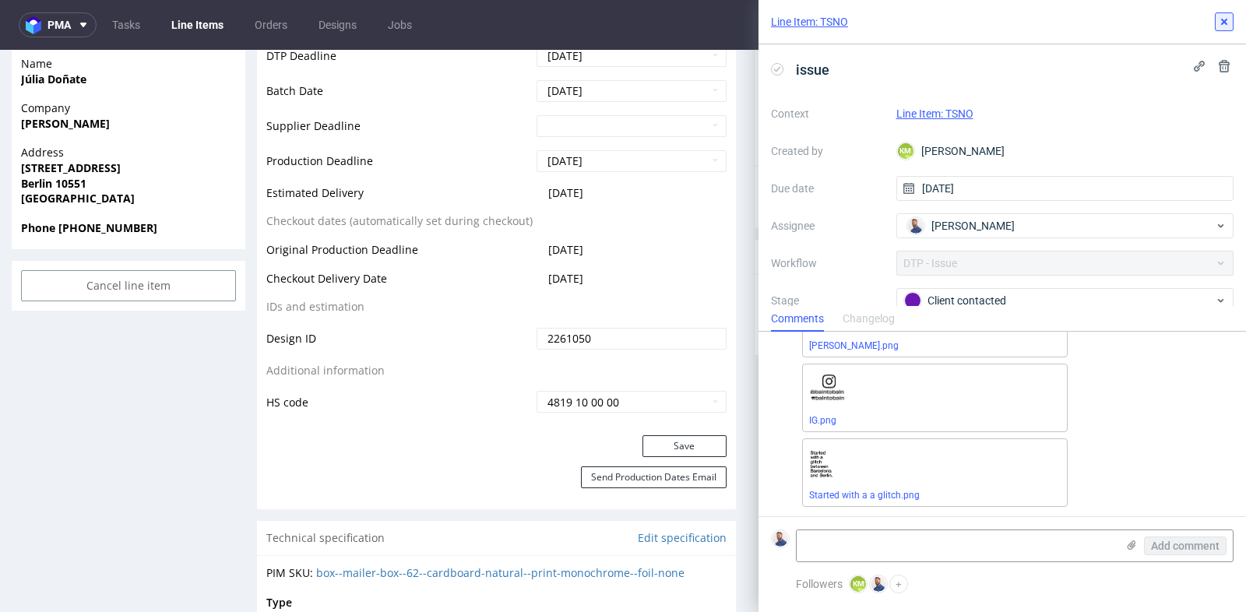
click at [1225, 19] on use at bounding box center [1224, 22] width 6 height 6
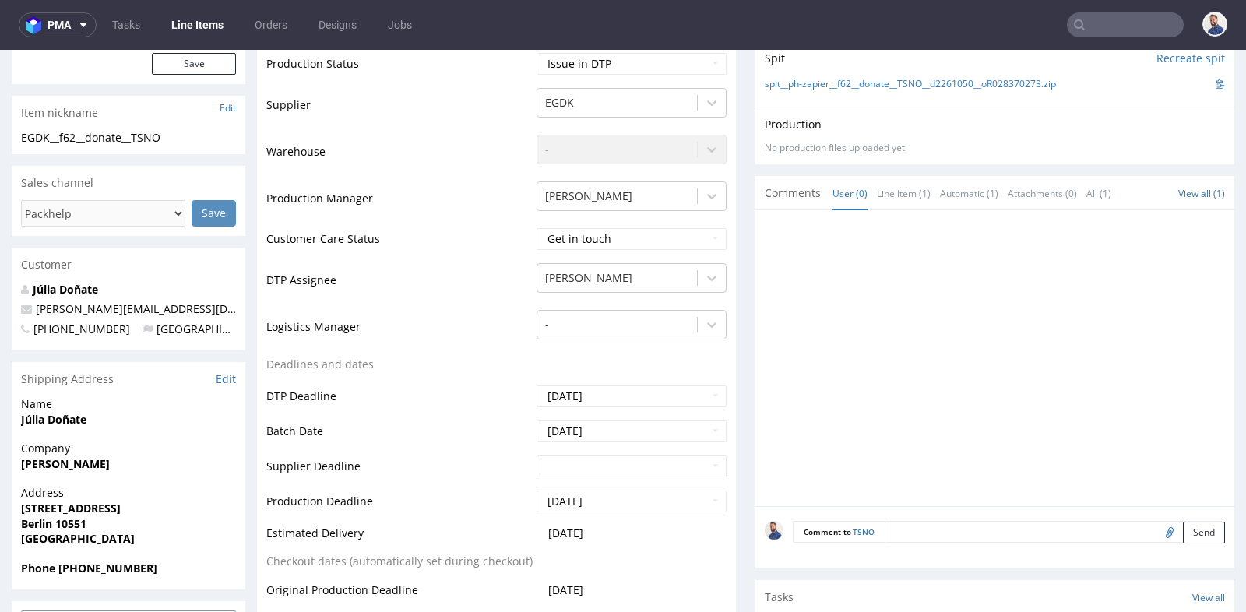
scroll to position [242, 0]
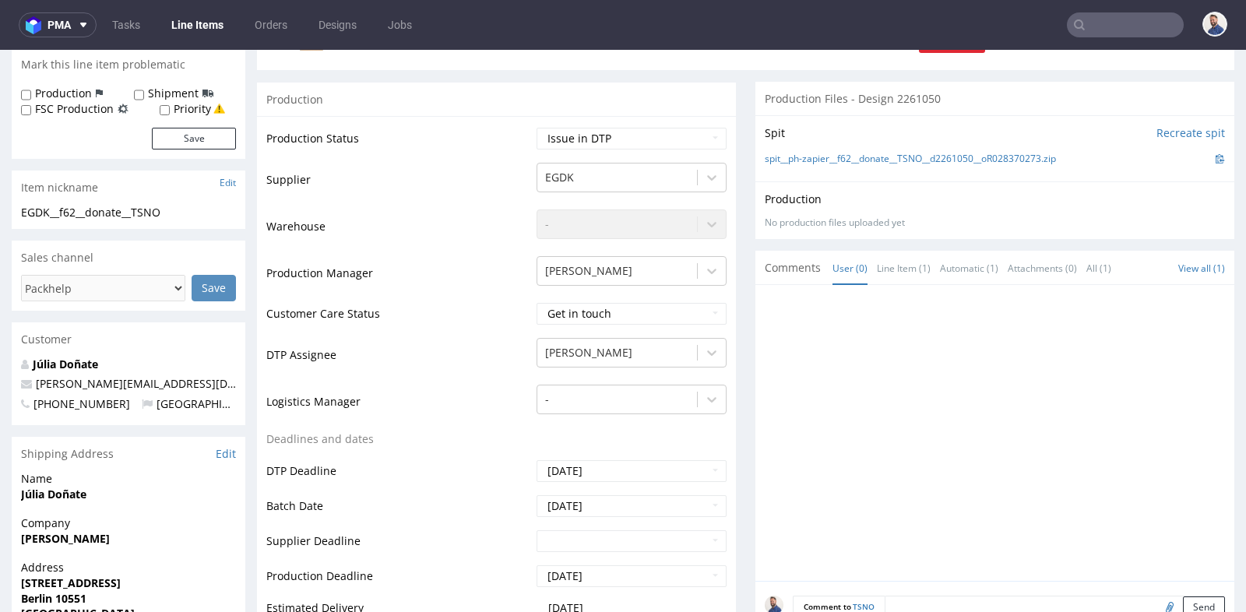
click at [698, 148] on td "Waiting for Artwork Waiting for Diecut Waiting for Mockup Waiting for DTP Waiti…" at bounding box center [630, 143] width 194 height 35
click at [698, 137] on select "Waiting for Artwork Waiting for Diecut Waiting for Mockup Waiting for DTP Waiti…" at bounding box center [631, 139] width 190 height 22
select select "back_for_dtp"
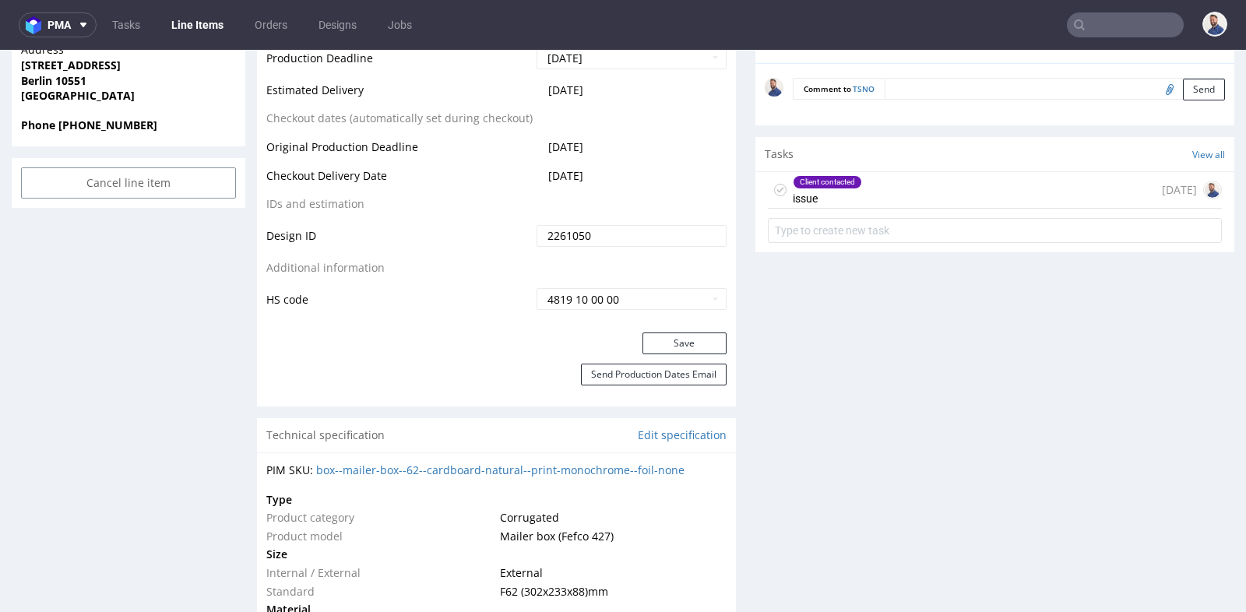
scroll to position [761, 0]
click at [693, 334] on button "Save" at bounding box center [684, 343] width 84 height 22
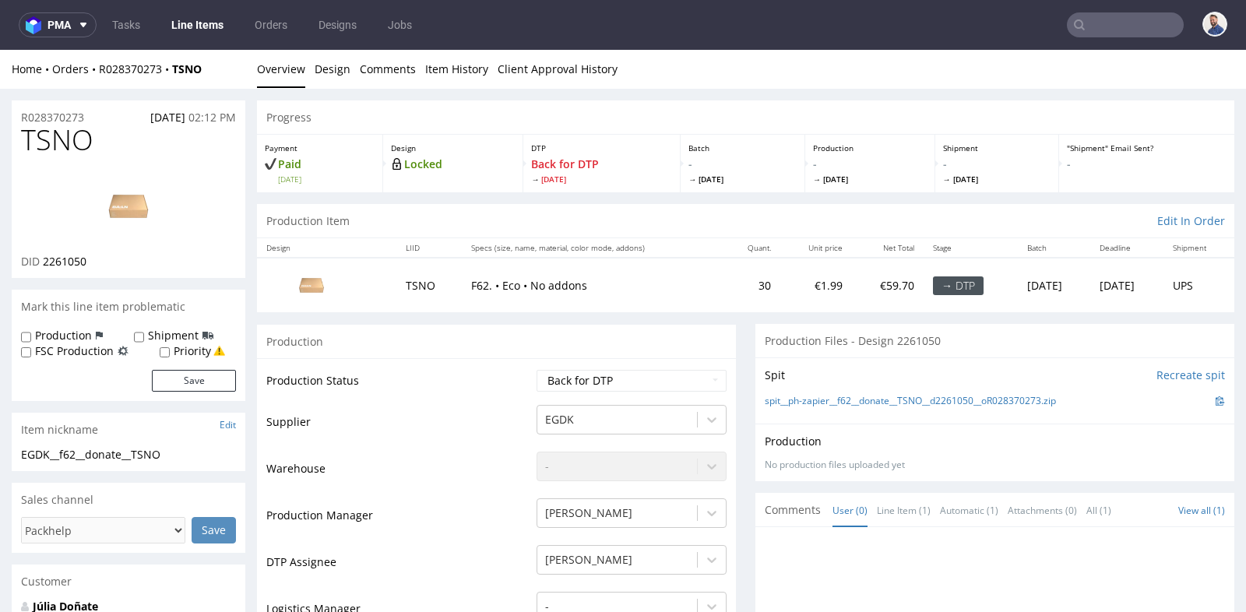
scroll to position [760, 0]
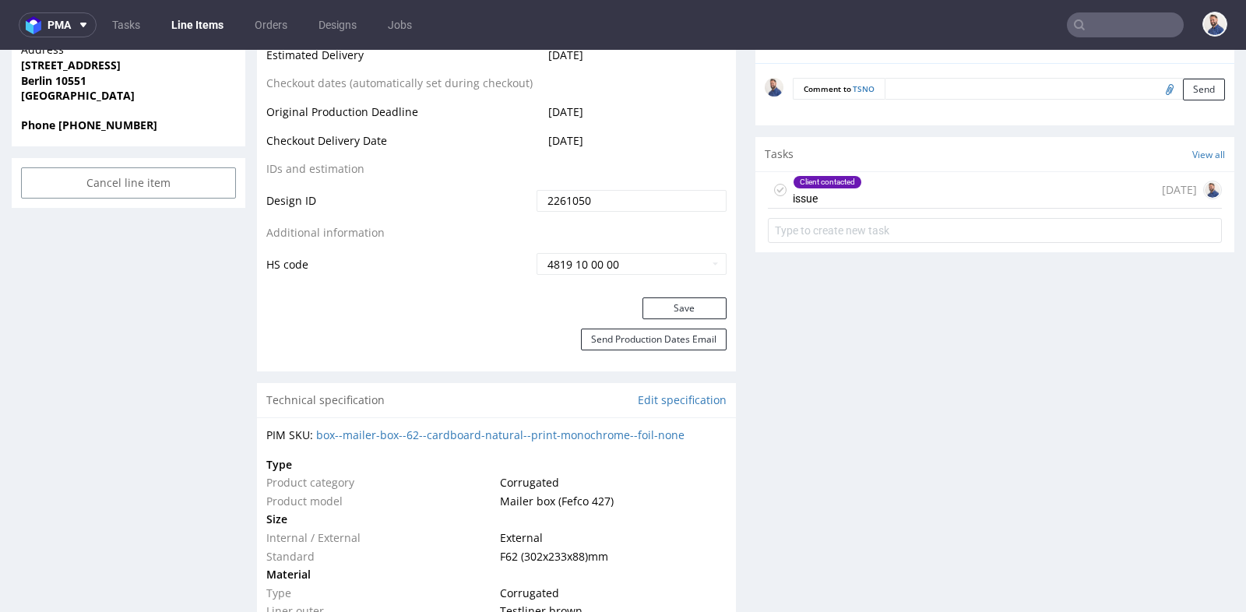
click at [1077, 20] on input "text" at bounding box center [1125, 24] width 117 height 25
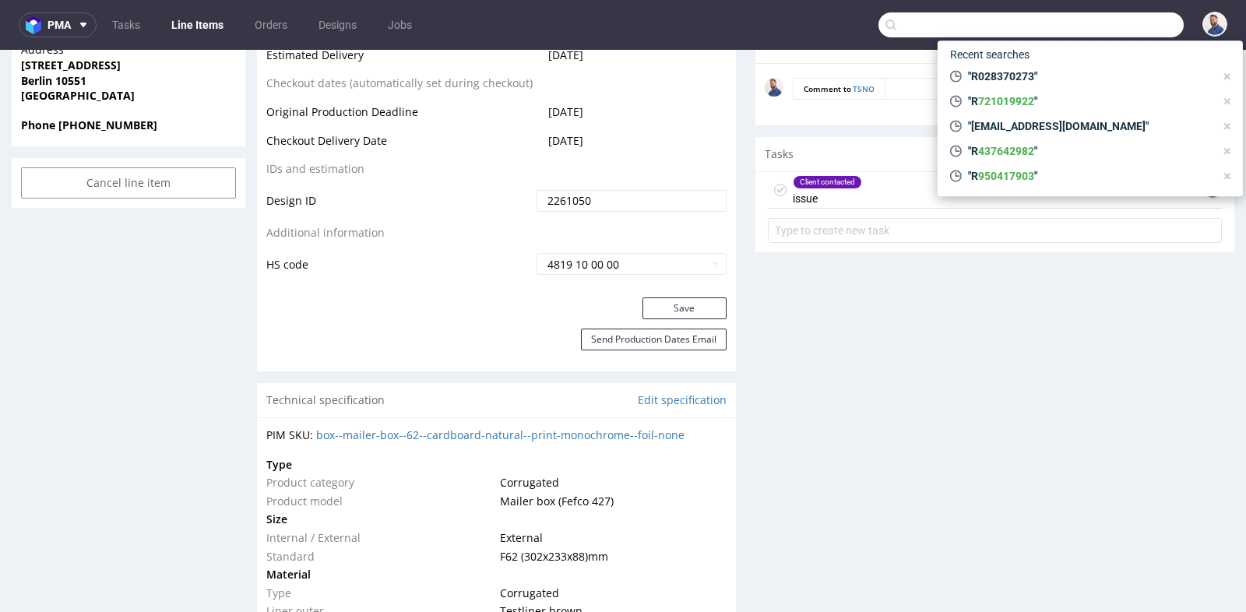
paste input "R721019922"
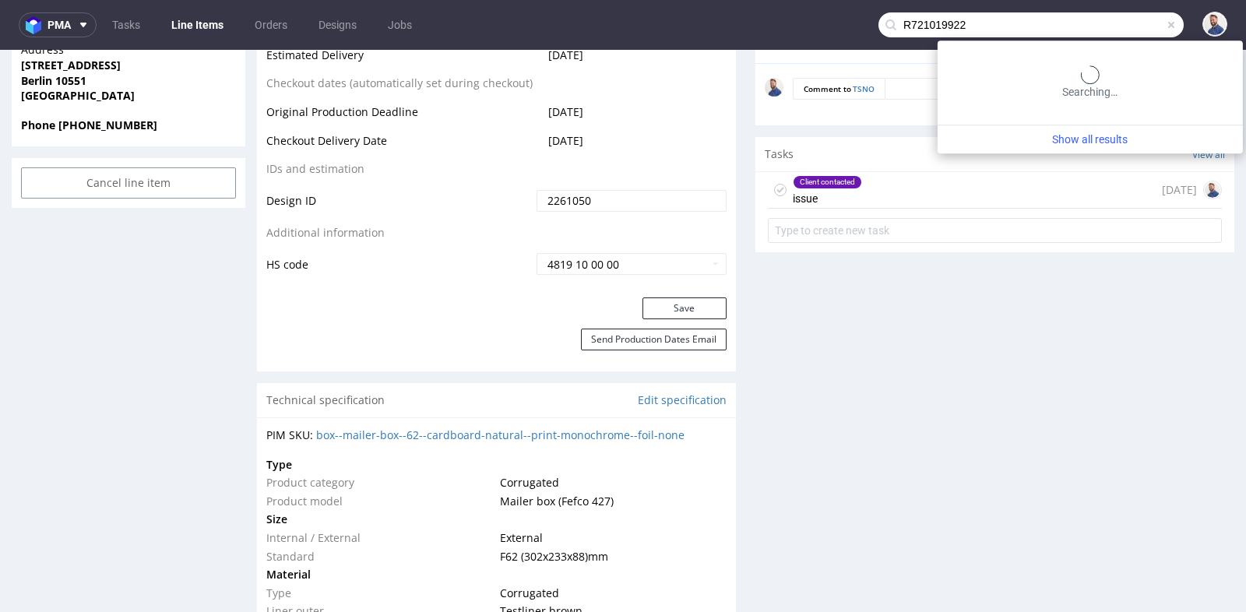
type input "R721019922"
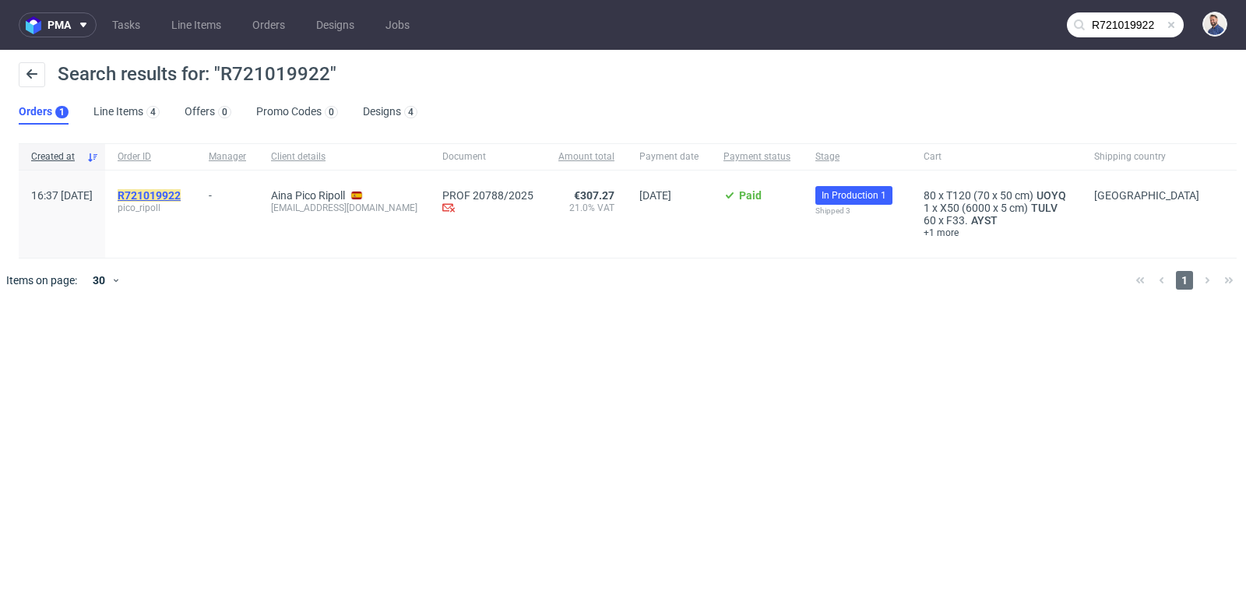
click at [181, 192] on mark "R721019922" at bounding box center [149, 195] width 63 height 12
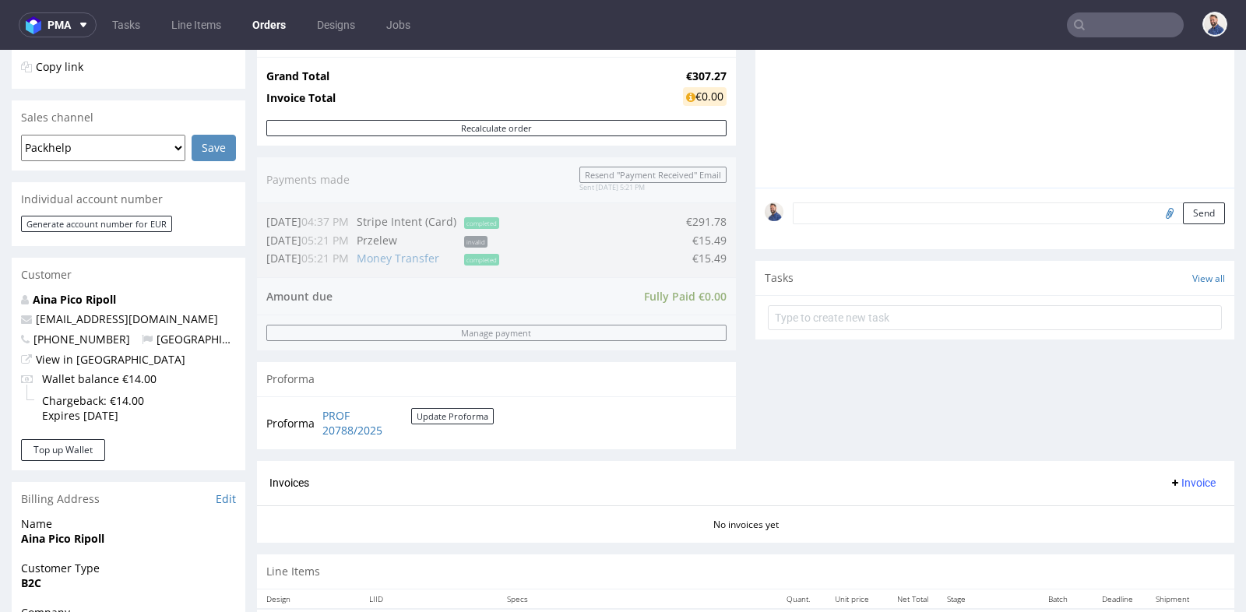
scroll to position [380, 0]
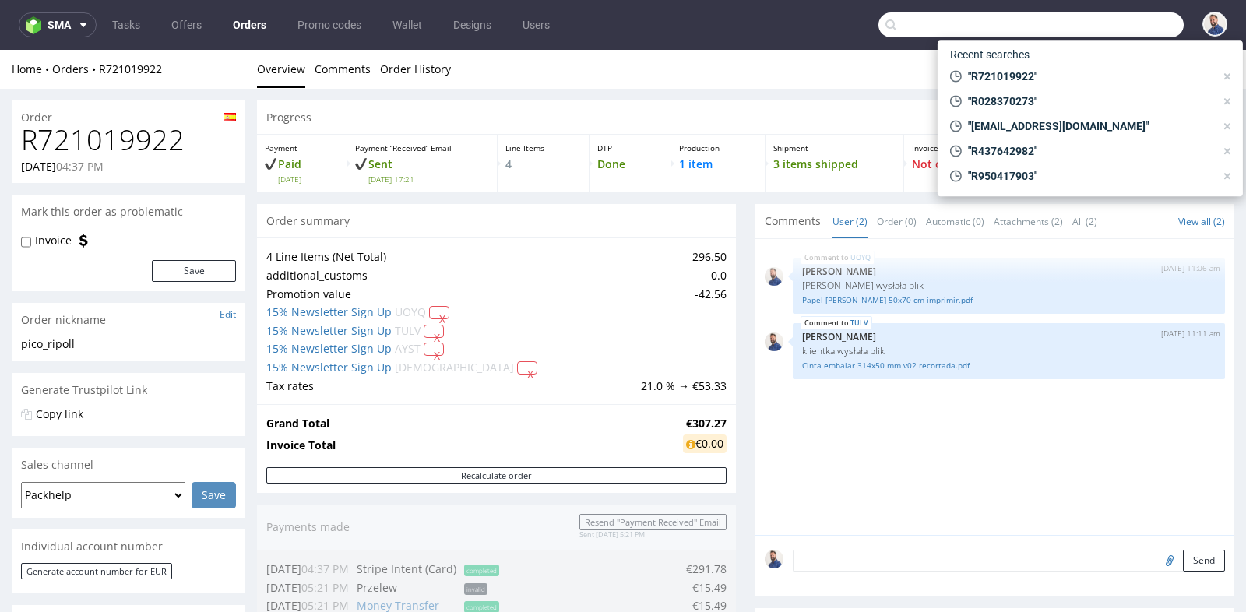
click at [1090, 19] on input "text" at bounding box center [1030, 24] width 305 height 25
paste input "R131706362"
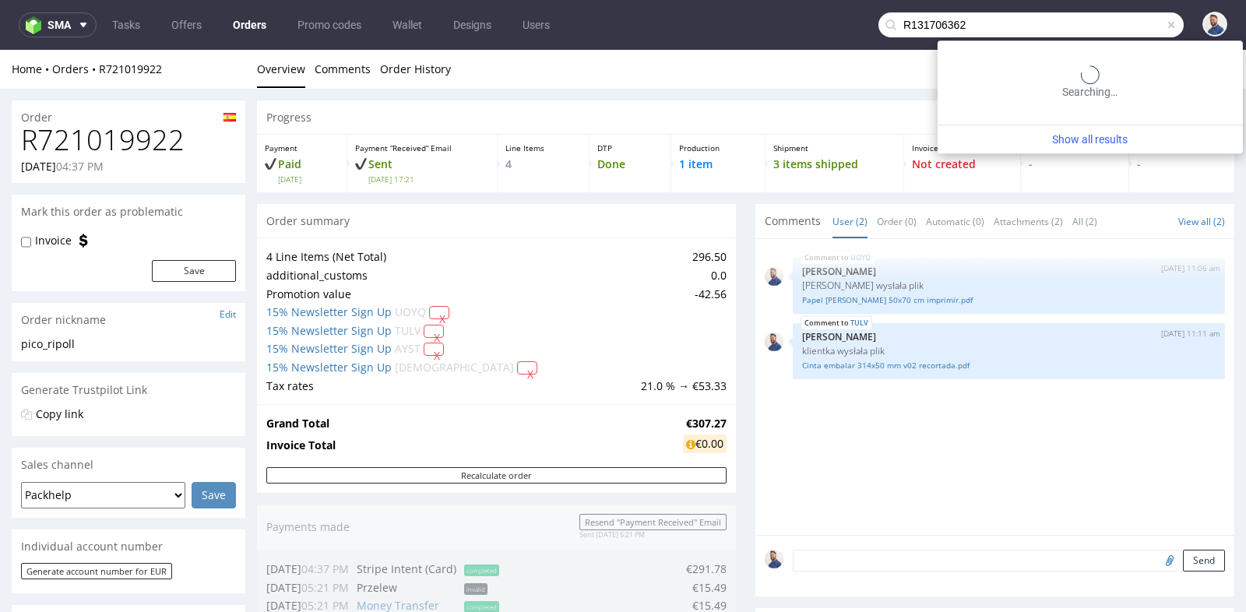
type input "R131706362"
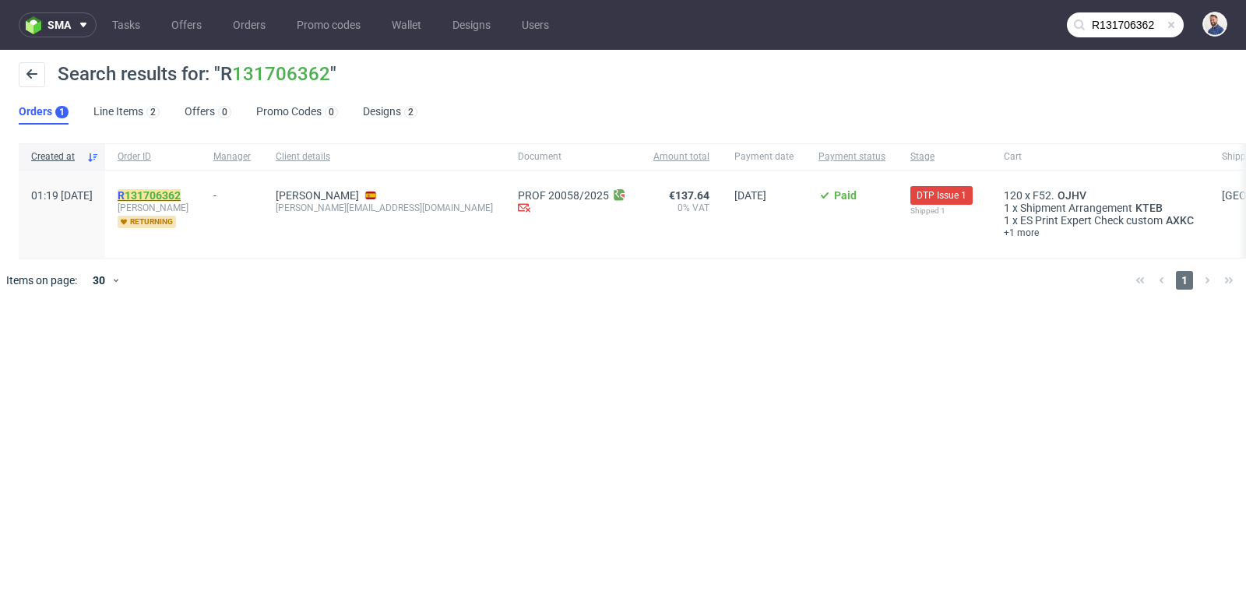
click at [181, 197] on link "131706362" at bounding box center [153, 195] width 56 height 12
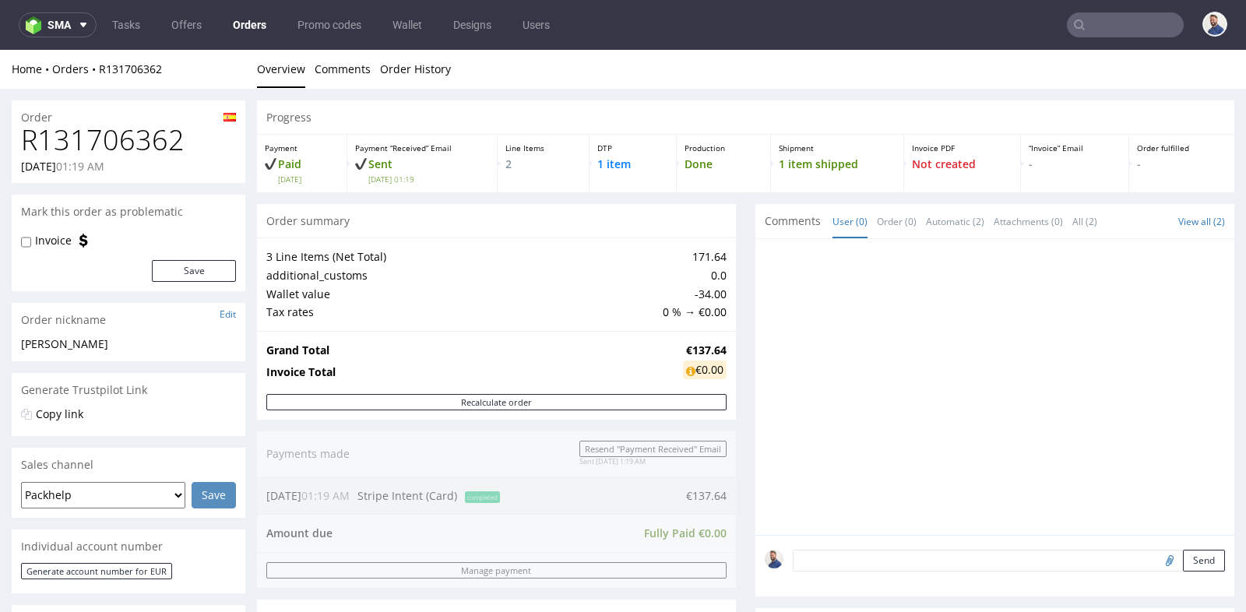
click at [726, 189] on div "Production Done" at bounding box center [724, 164] width 94 height 58
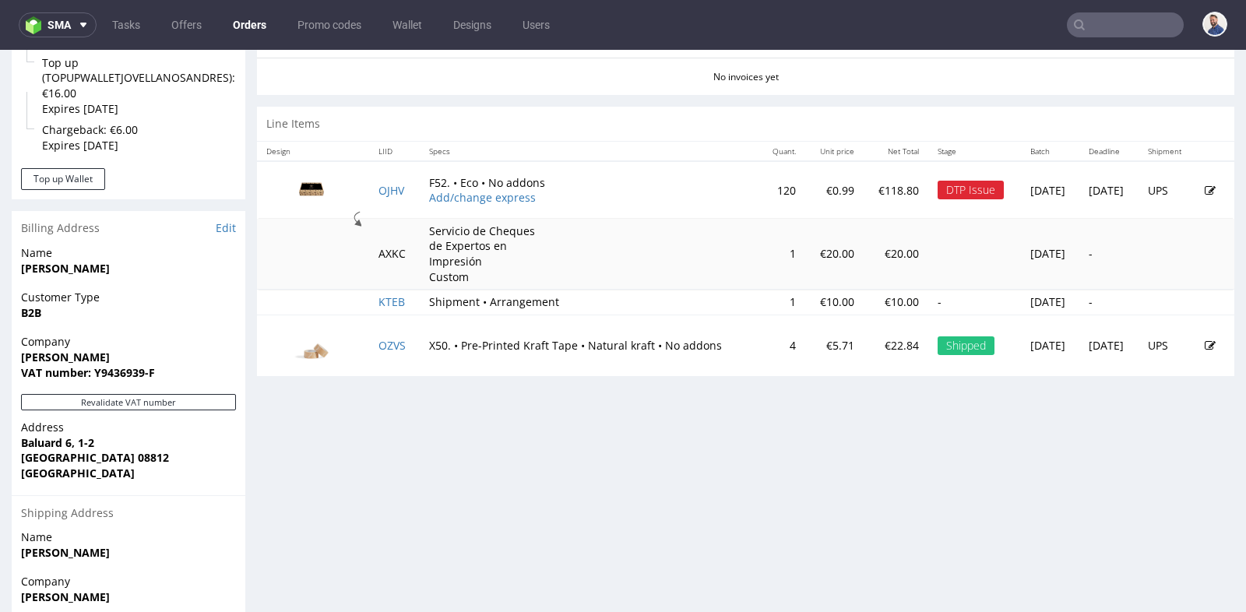
scroll to position [691, 0]
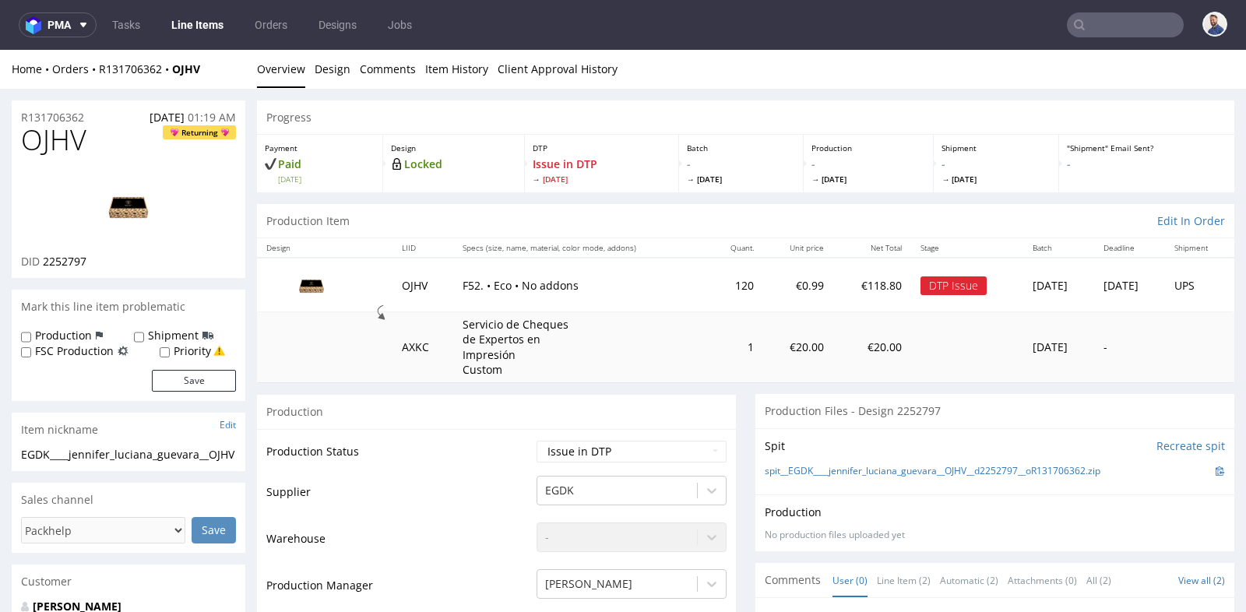
click at [763, 375] on td "€20.00" at bounding box center [798, 347] width 70 height 70
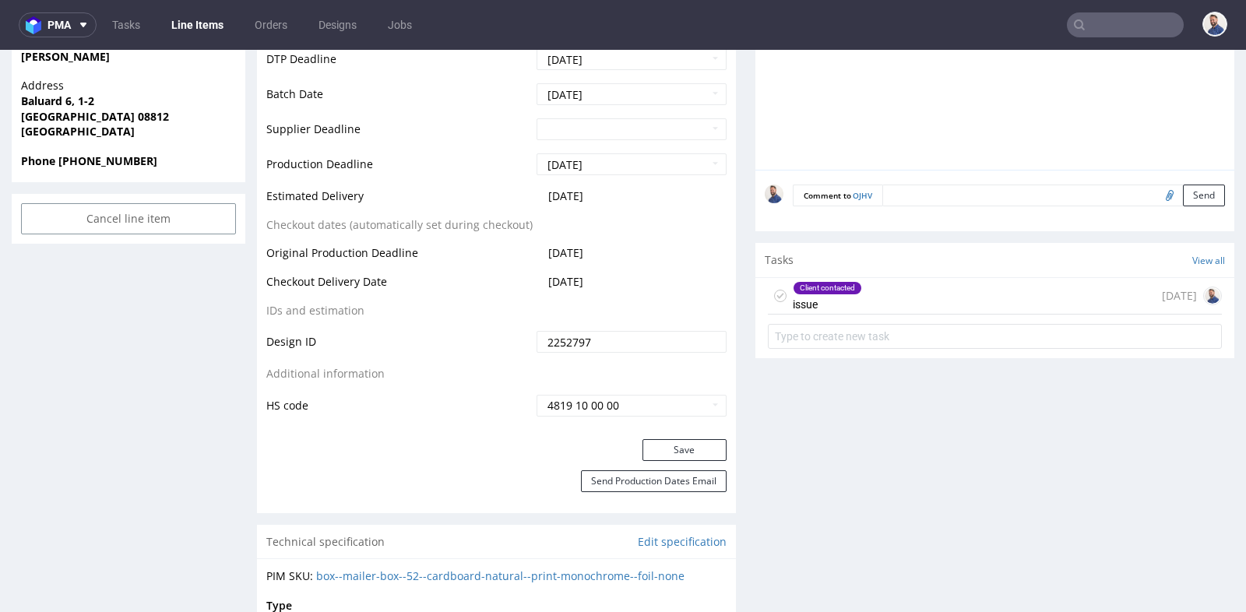
scroll to position [726, 0]
click at [860, 299] on div "Client contacted issue 14 days ago" at bounding box center [995, 294] width 454 height 37
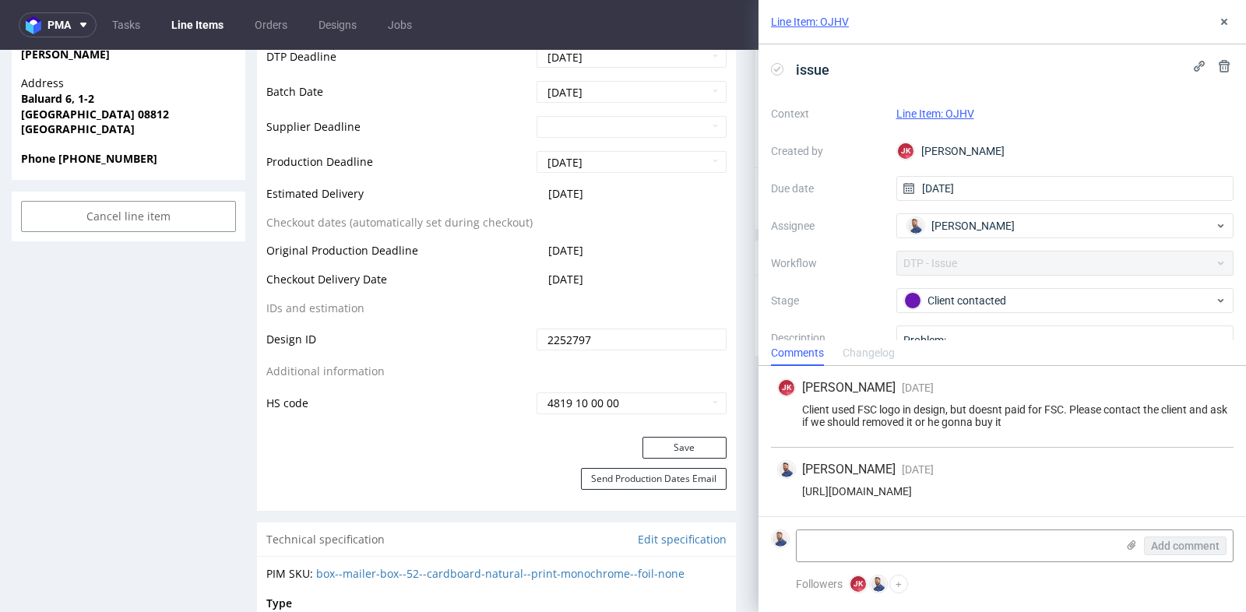
click at [894, 528] on form "Add comment" at bounding box center [1001, 545] width 487 height 58
click at [894, 533] on textarea at bounding box center [955, 545] width 319 height 31
type textarea "He would like to remove it"
click at [1216, 549] on span "Add comment" at bounding box center [1185, 545] width 69 height 11
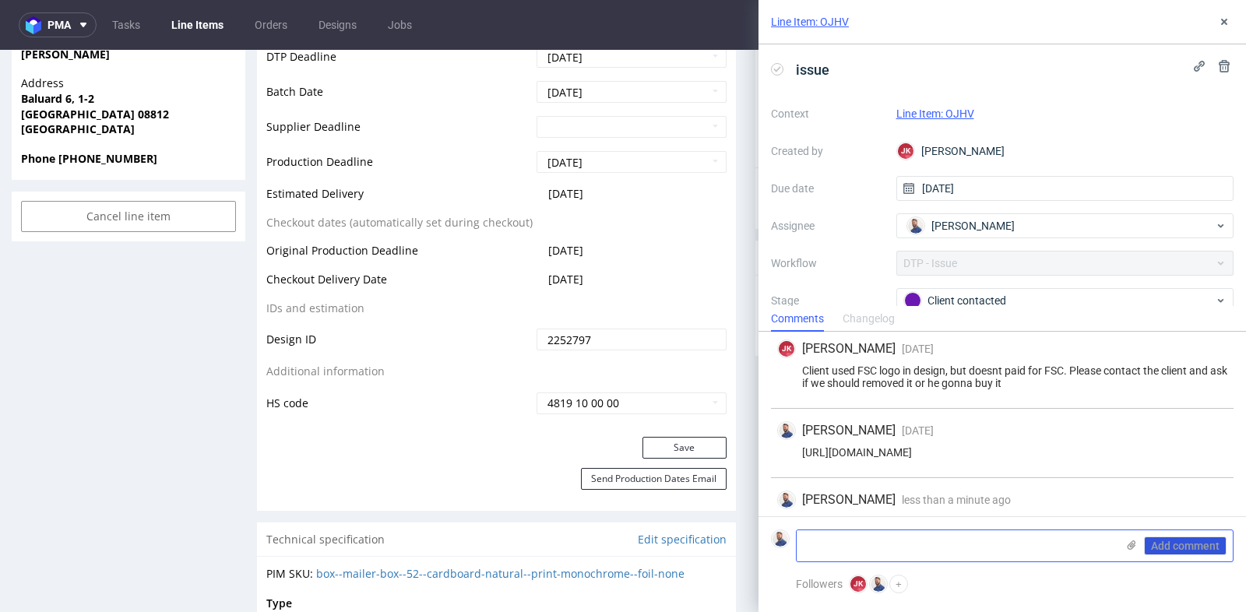
scroll to position [32, 0]
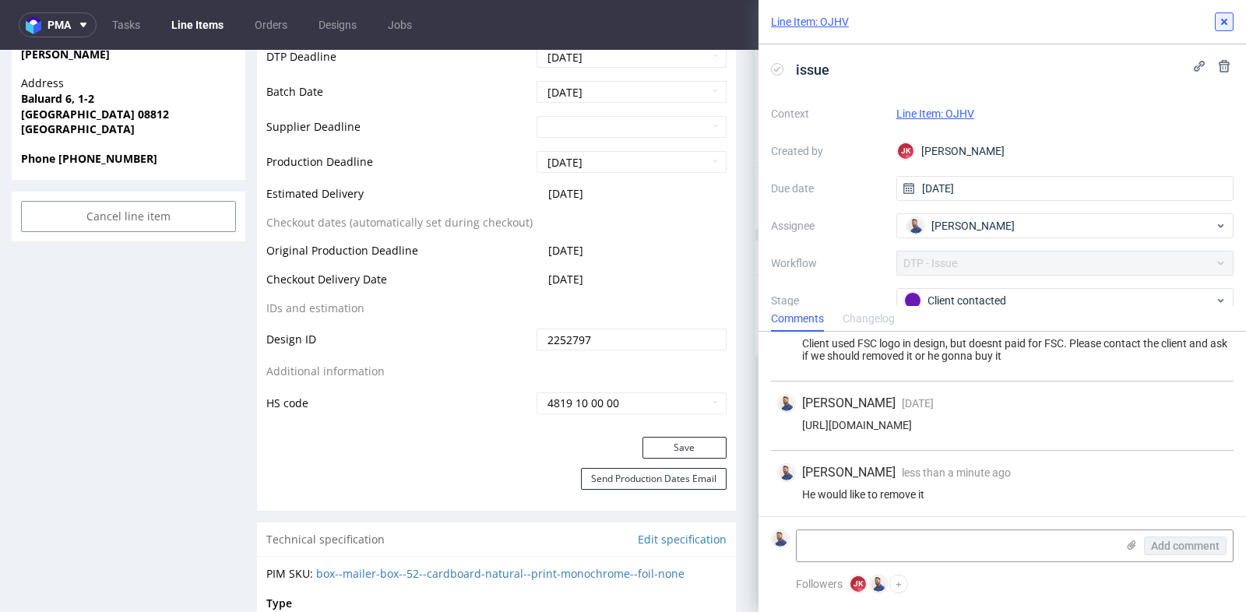
click at [1218, 21] on icon at bounding box center [1224, 22] width 12 height 12
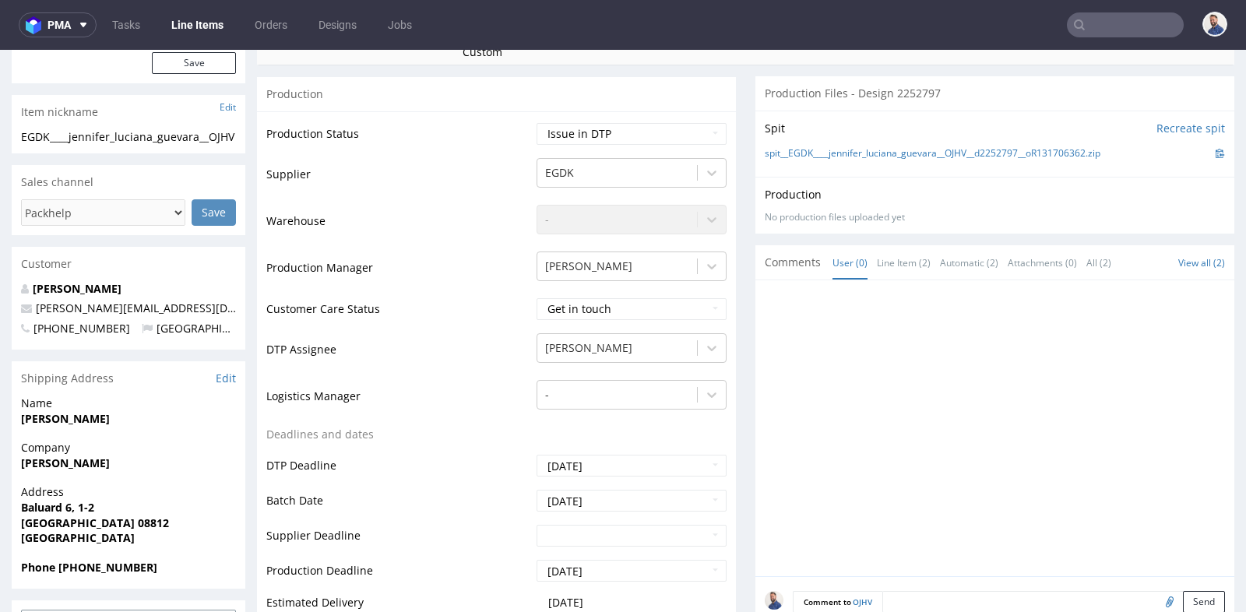
scroll to position [311, 0]
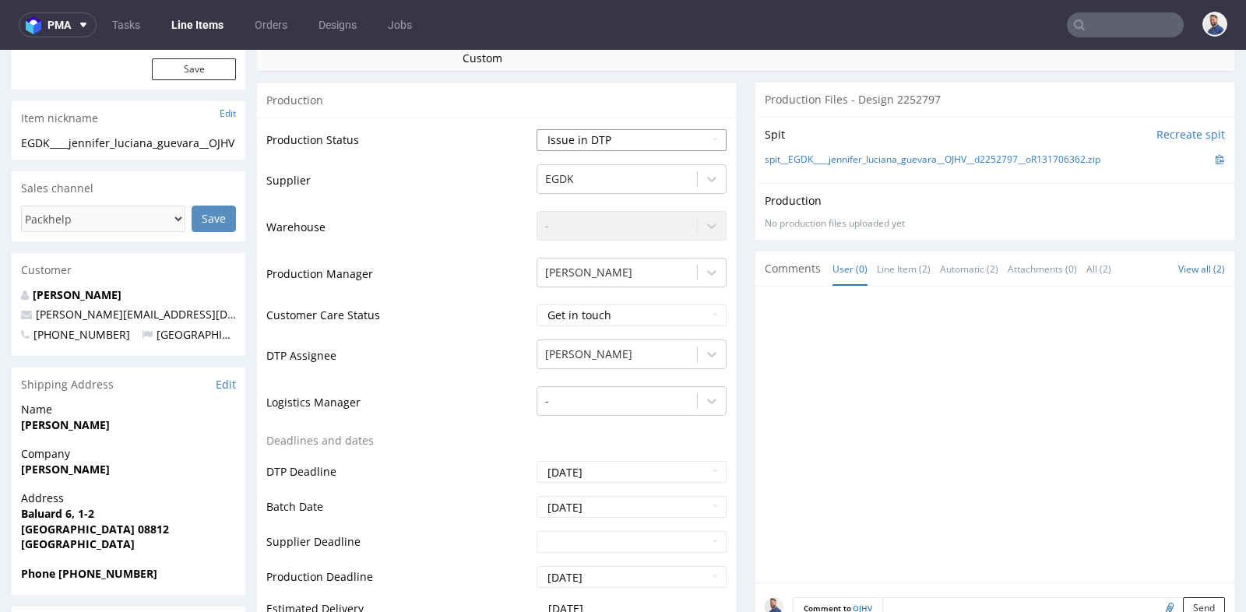
click at [705, 131] on select "Waiting for Artwork Waiting for Diecut Waiting for Mockup Waiting for DTP Waiti…" at bounding box center [631, 140] width 190 height 22
select select "back_for_dtp"
click at [728, 214] on div "Production Status Waiting for Artwork Waiting for Diecut Waiting for Mockup Wai…" at bounding box center [496, 485] width 479 height 734
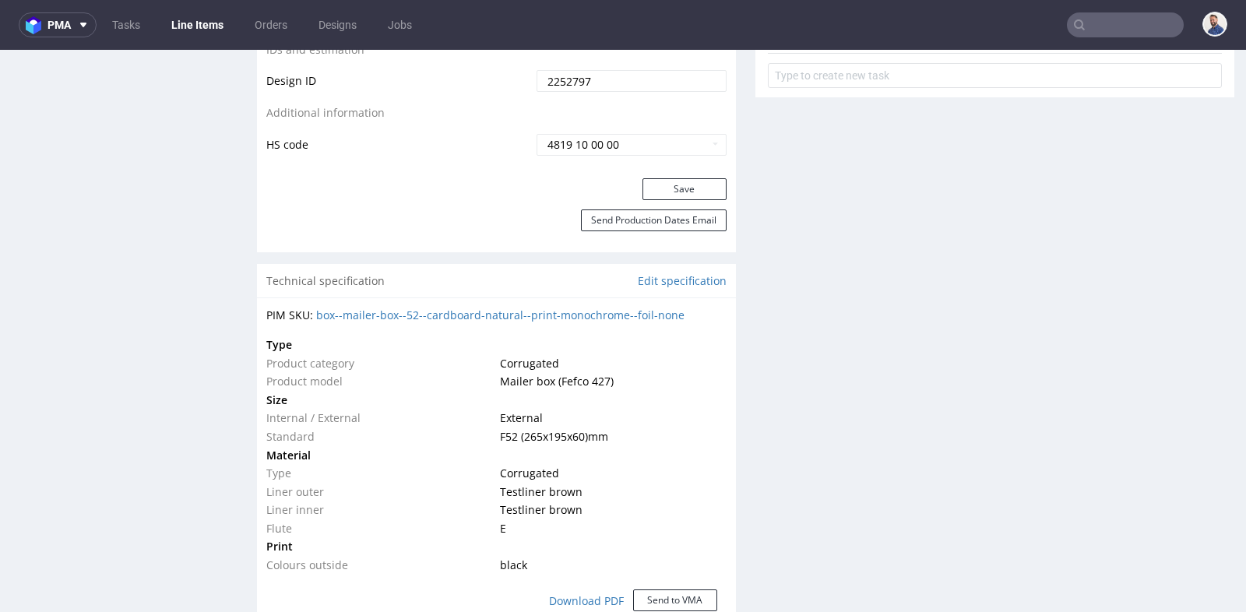
scroll to position [1003, 0]
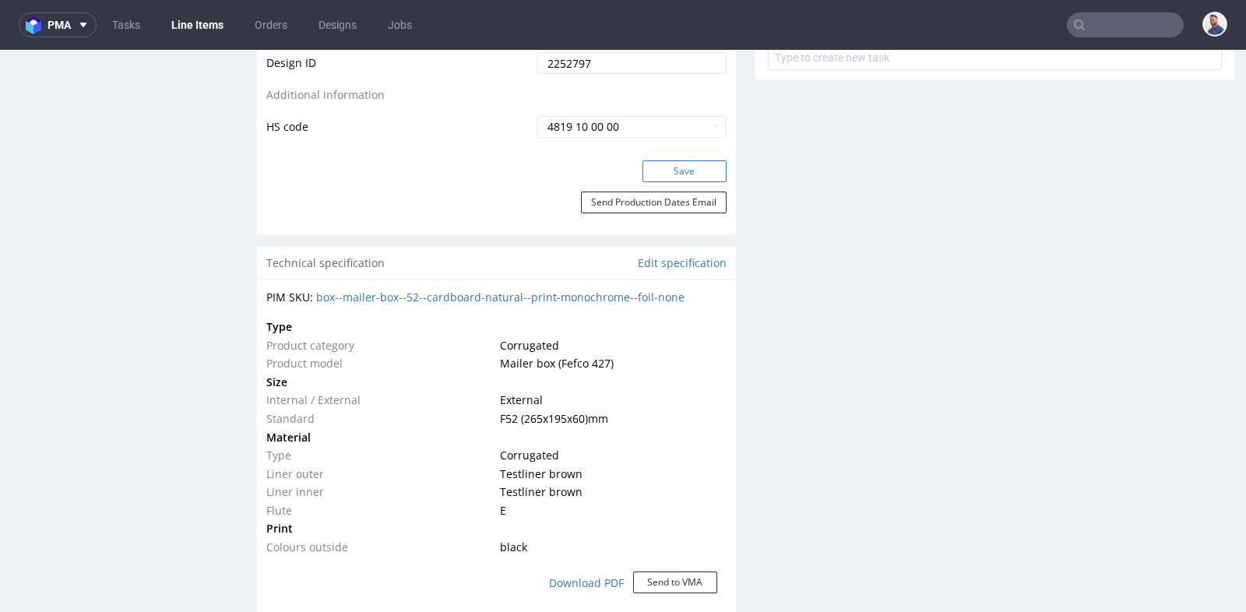
click at [694, 172] on button "Save" at bounding box center [684, 171] width 84 height 22
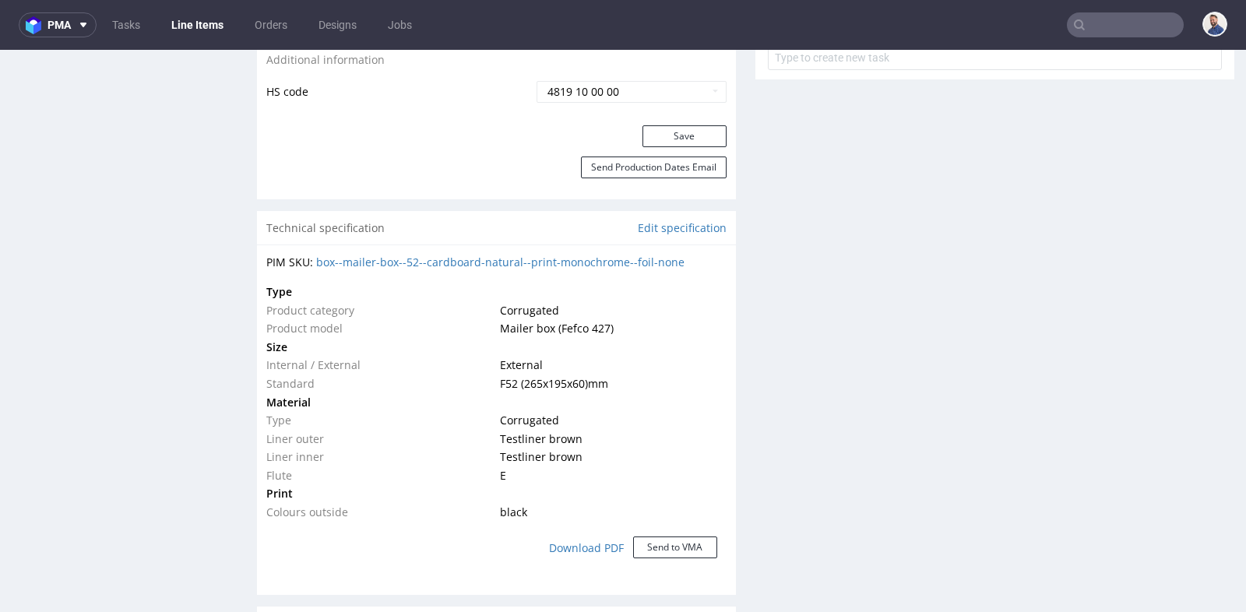
click at [1088, 28] on input "text" at bounding box center [1125, 24] width 117 height 25
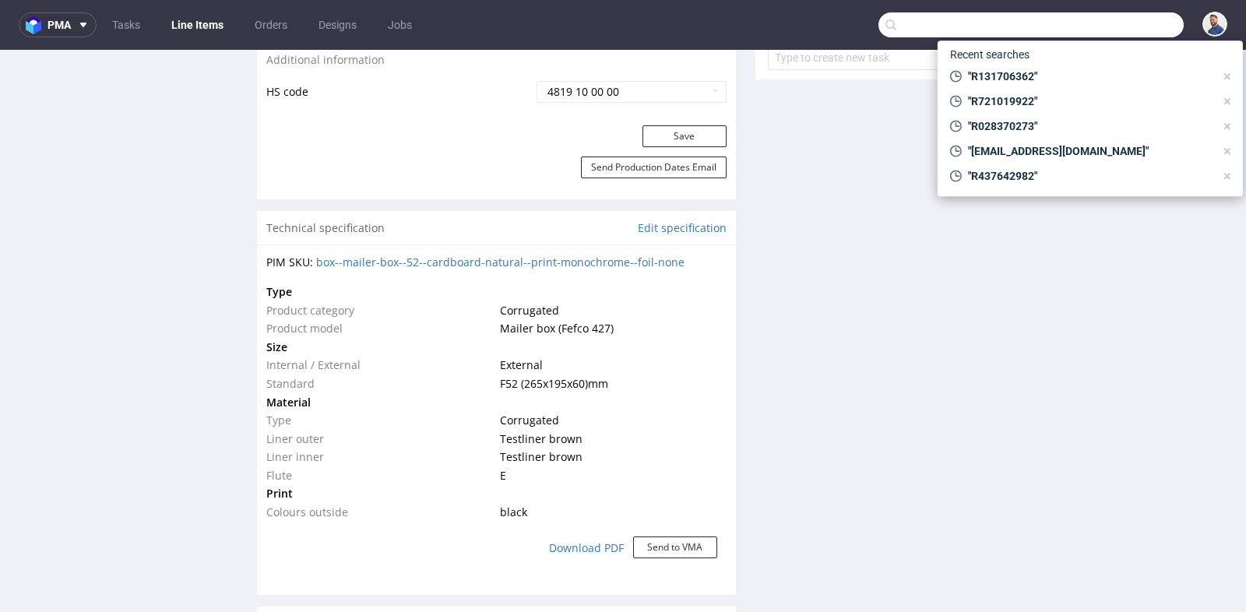
paste input "R141410128"
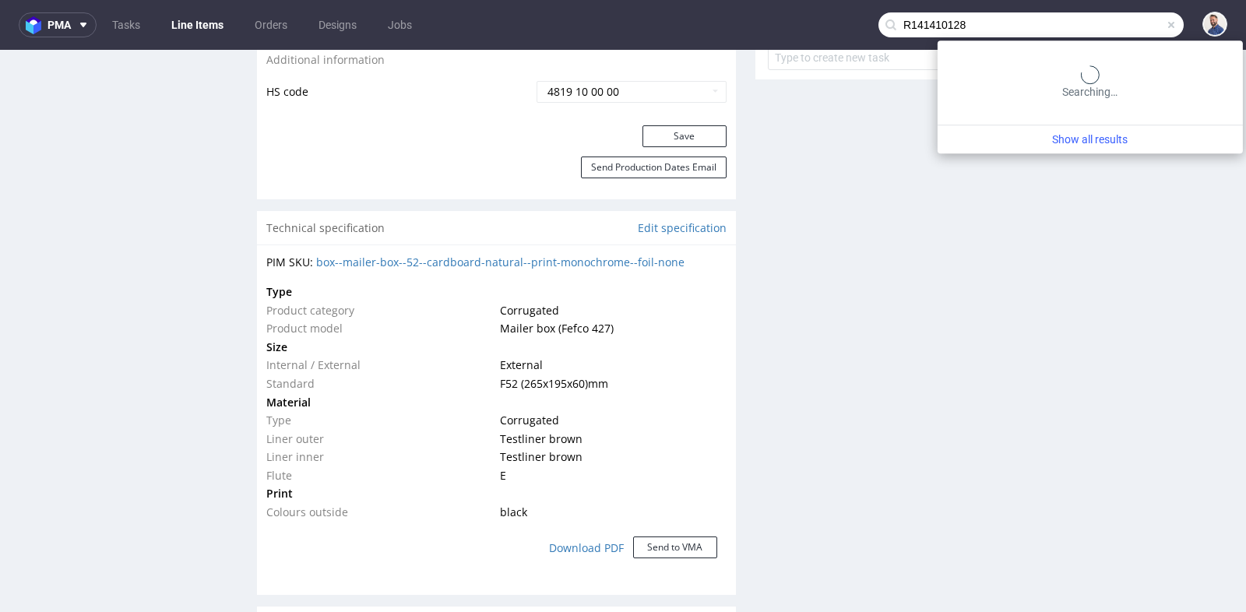
type input "R141410128"
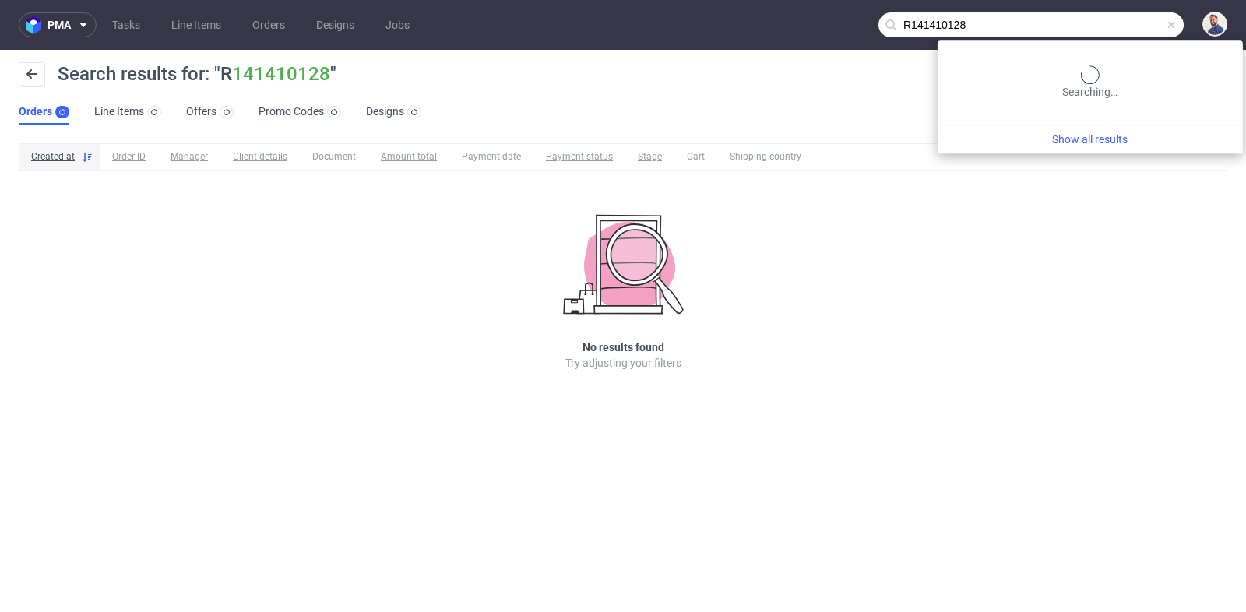
click at [1130, 28] on input "R141410128" at bounding box center [1030, 24] width 305 height 25
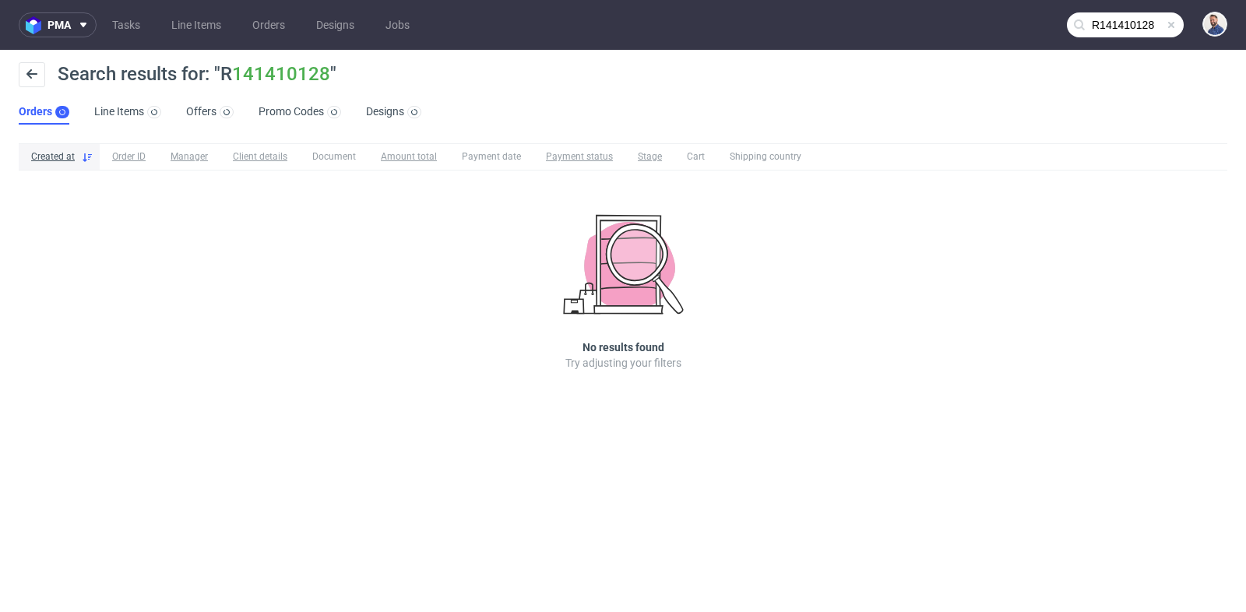
click at [1006, 251] on div "Created at Order ID Manager Client details Document Amount total Payment date P…" at bounding box center [623, 278] width 1246 height 283
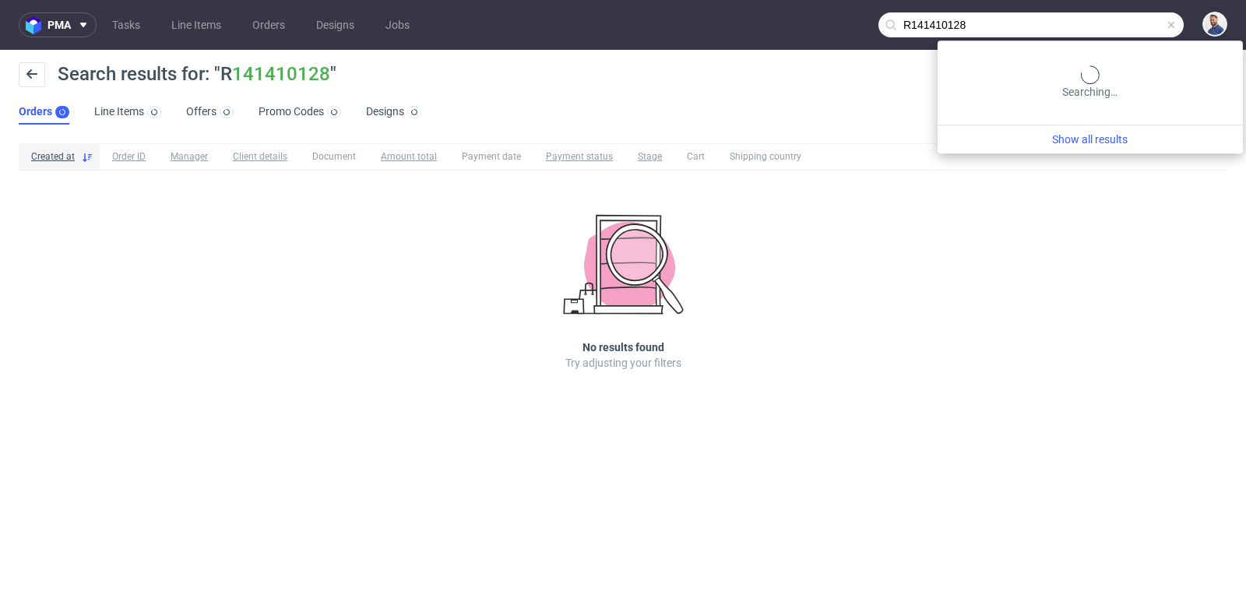
click at [1123, 30] on input "R141410128" at bounding box center [1030, 24] width 305 height 25
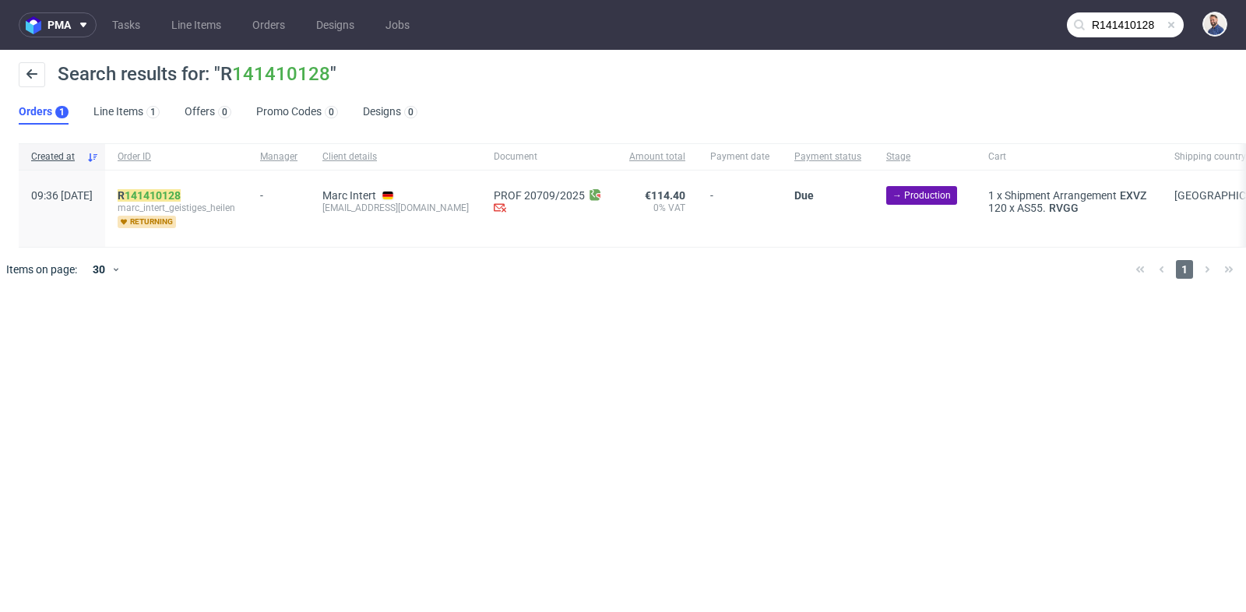
click at [192, 188] on div "R 141410128 marc_intert_geistiges_heilen returning" at bounding box center [176, 209] width 142 height 76
click at [181, 195] on link "141410128" at bounding box center [153, 195] width 56 height 12
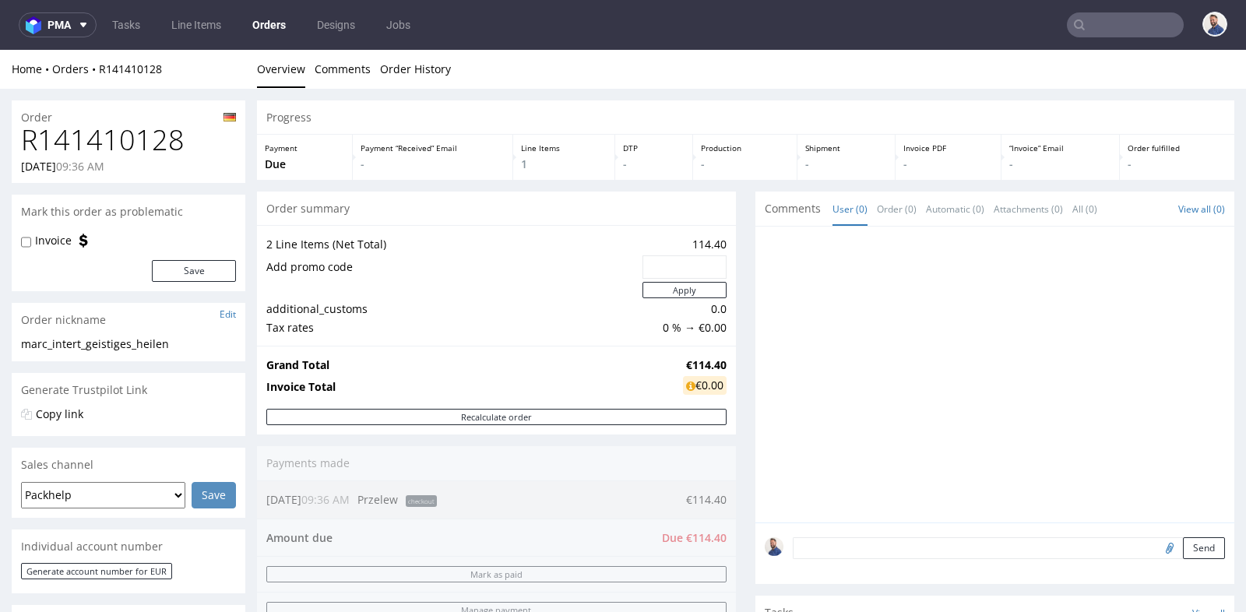
click at [744, 315] on div "Progress Payment Due Payment “Received” Email - Line Items 1 DTP - Production -…" at bounding box center [745, 561] width 977 height 923
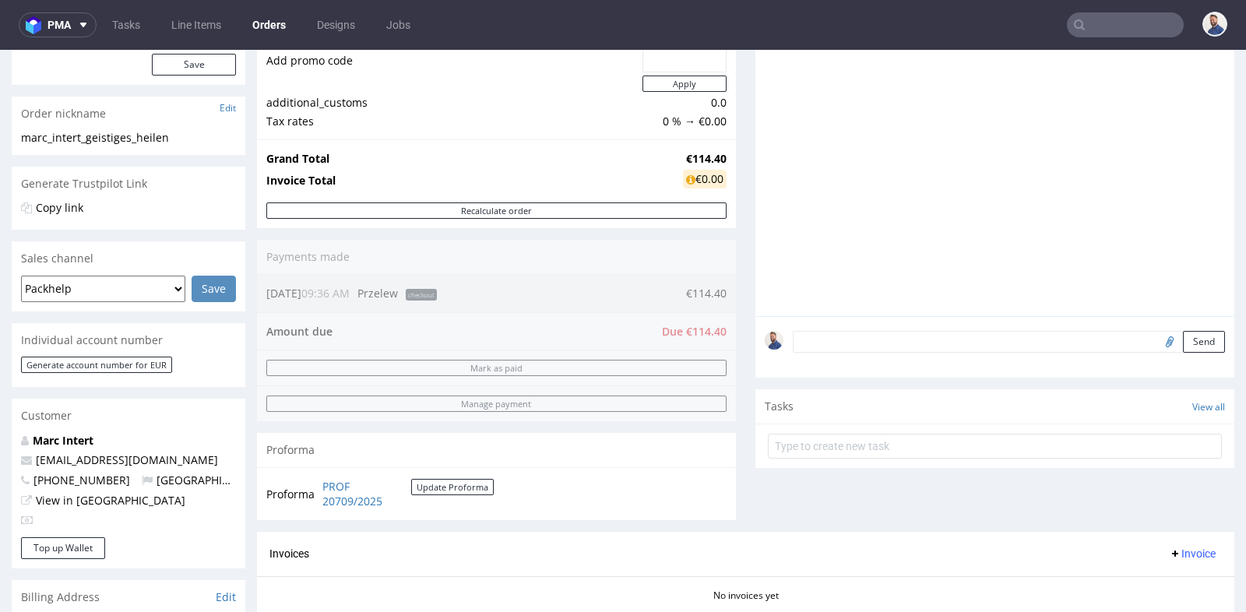
scroll to position [207, 0]
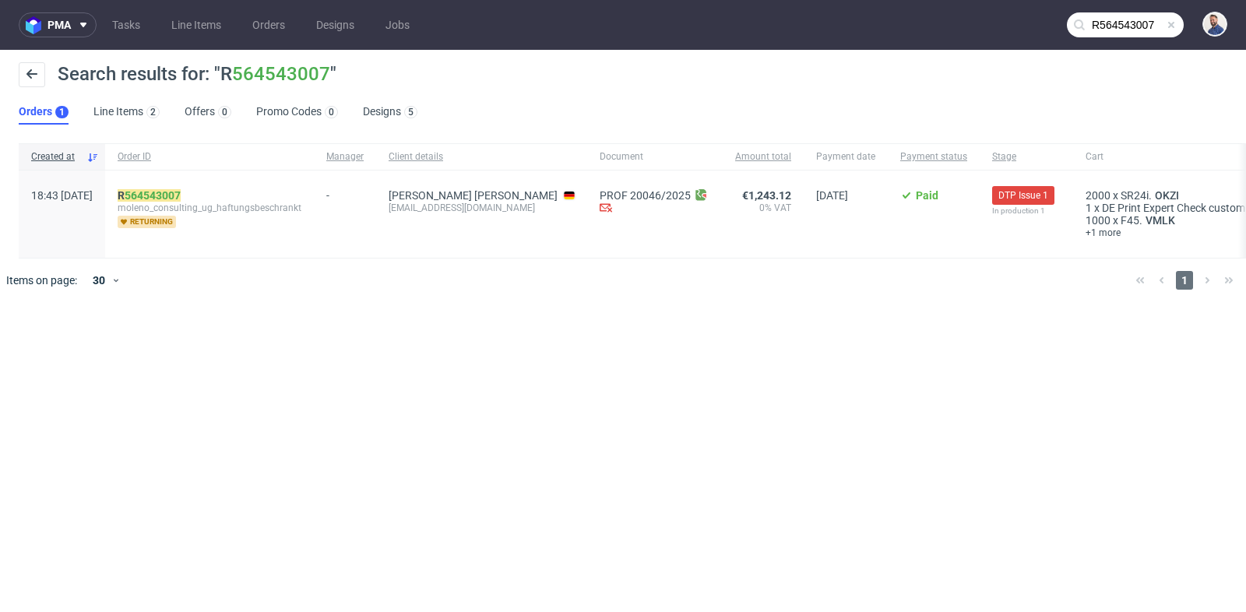
scroll to position [1107, 0]
click at [1140, 26] on input "R564543007" at bounding box center [1125, 24] width 117 height 25
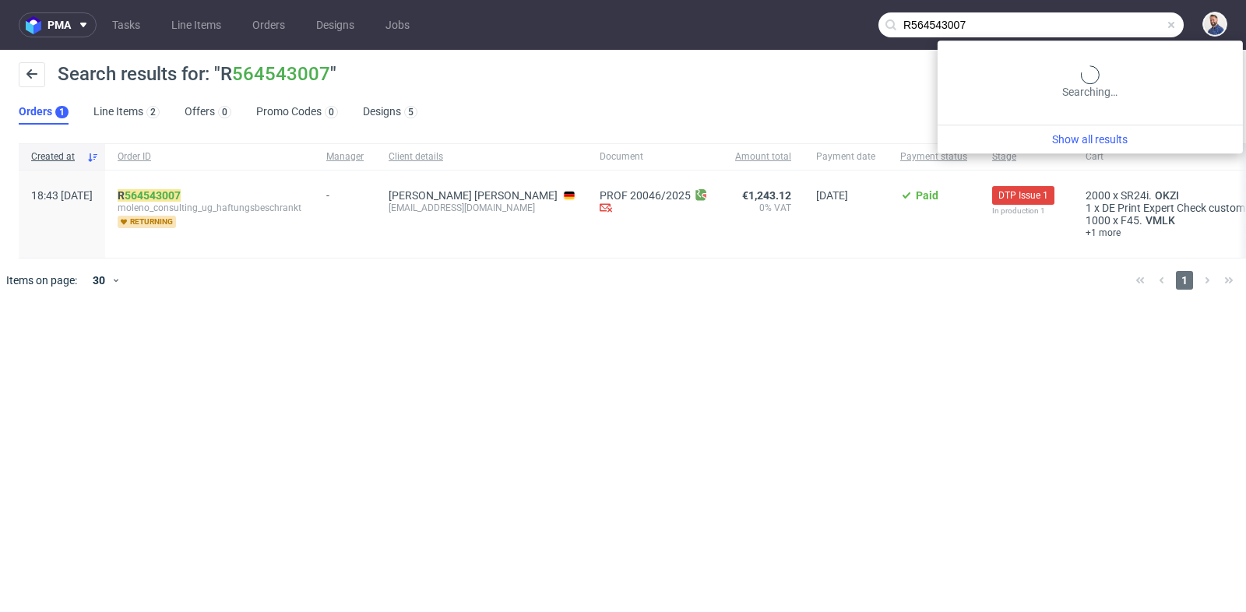
click at [1140, 26] on input "R564543007" at bounding box center [1030, 24] width 305 height 25
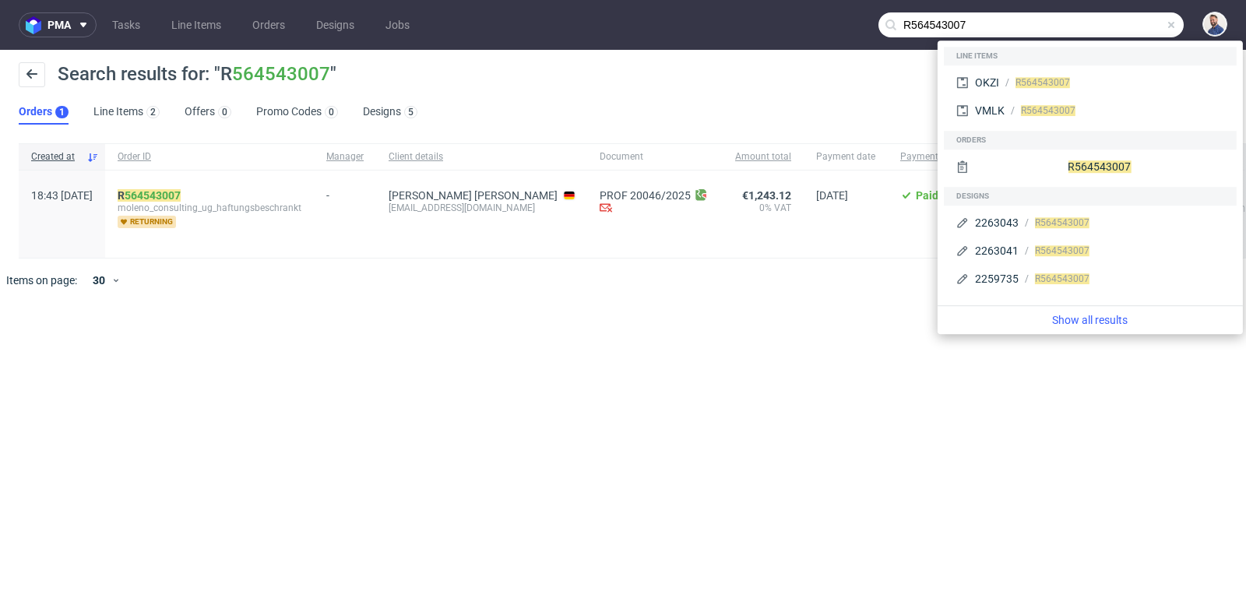
click at [1140, 26] on input "R564543007" at bounding box center [1030, 24] width 305 height 25
paste input "987577392"
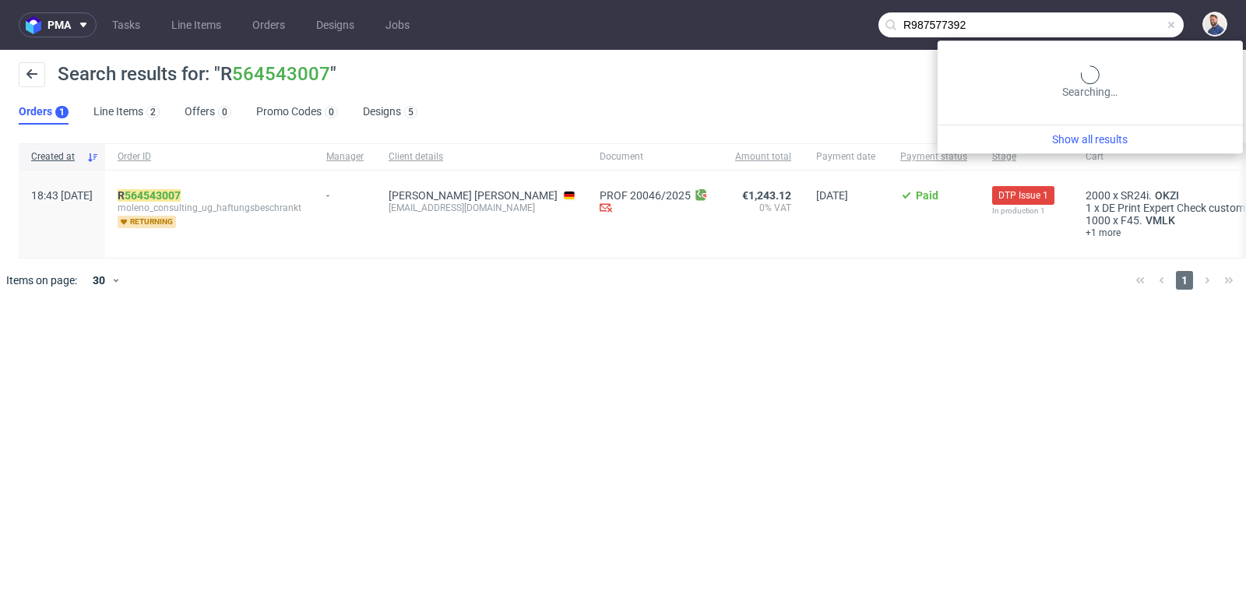
type input "R987577392"
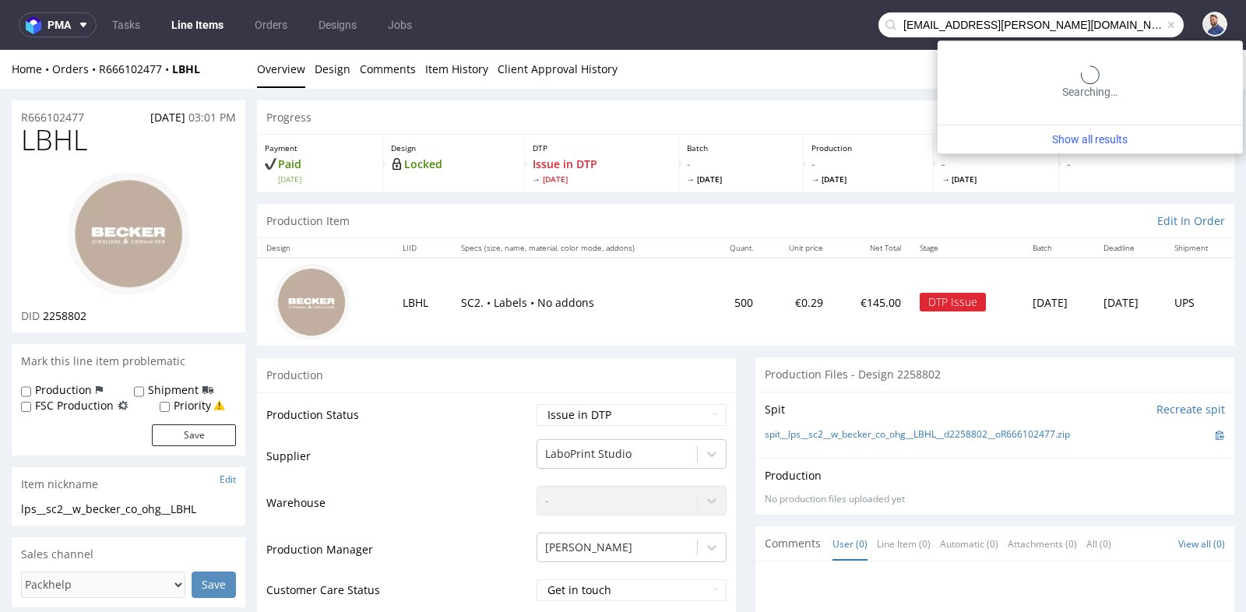
type input "garan.thomas@simbecorion.com"
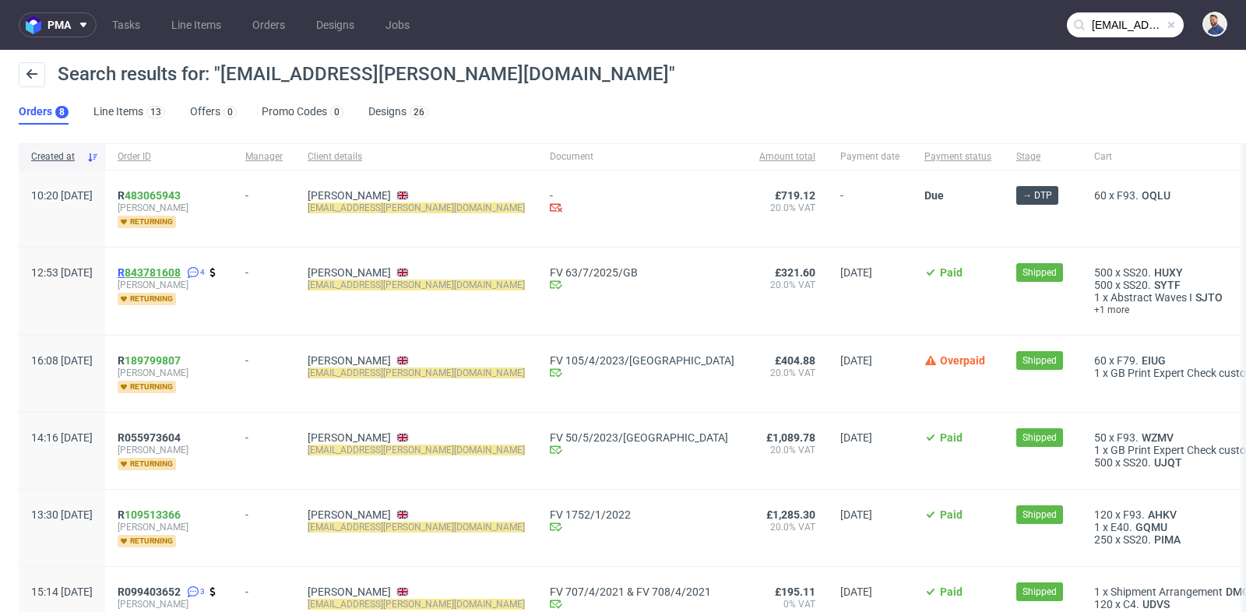
click at [181, 271] on link "843781608" at bounding box center [153, 272] width 56 height 12
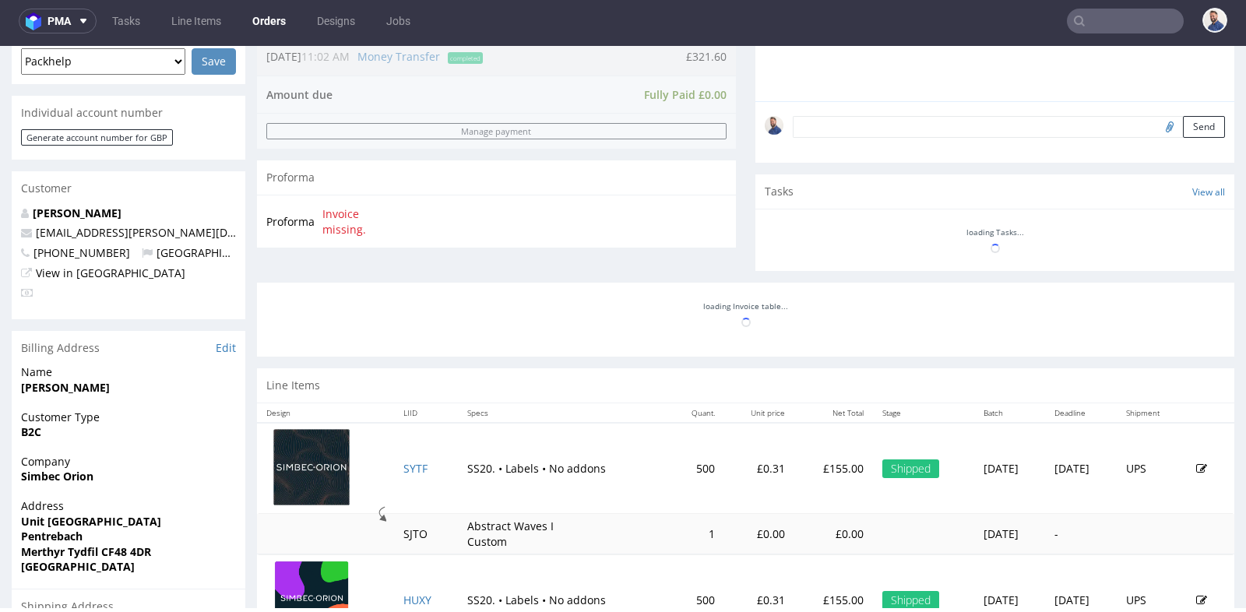
scroll to position [395, 0]
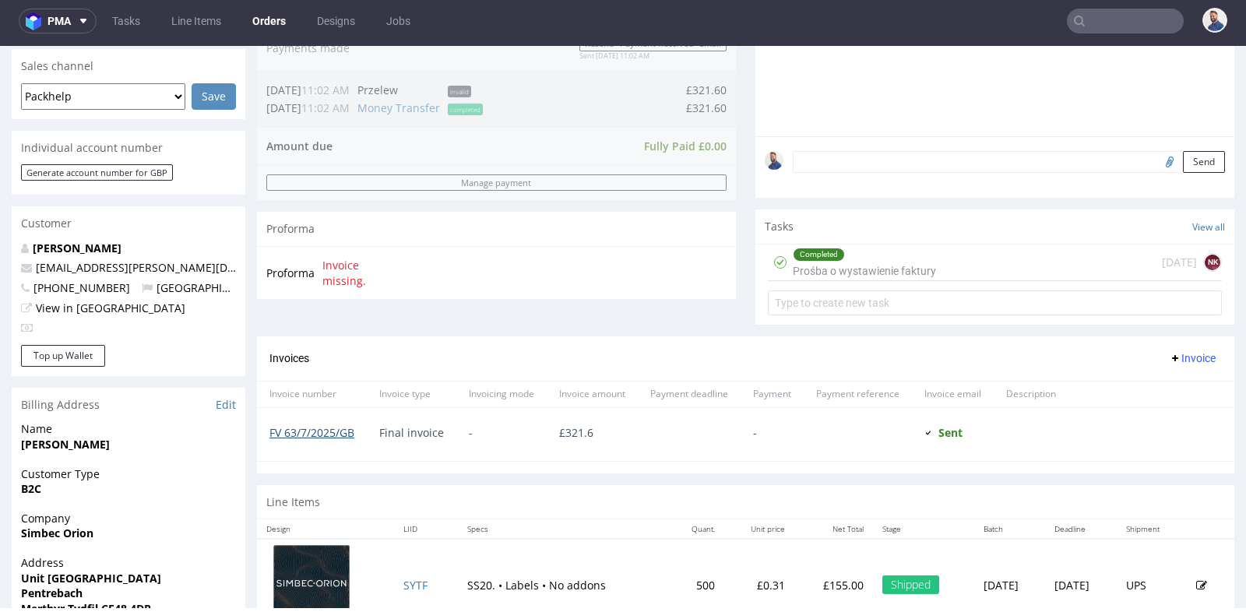
click at [301, 427] on link "FV 63/7/2025/GB" at bounding box center [311, 432] width 85 height 15
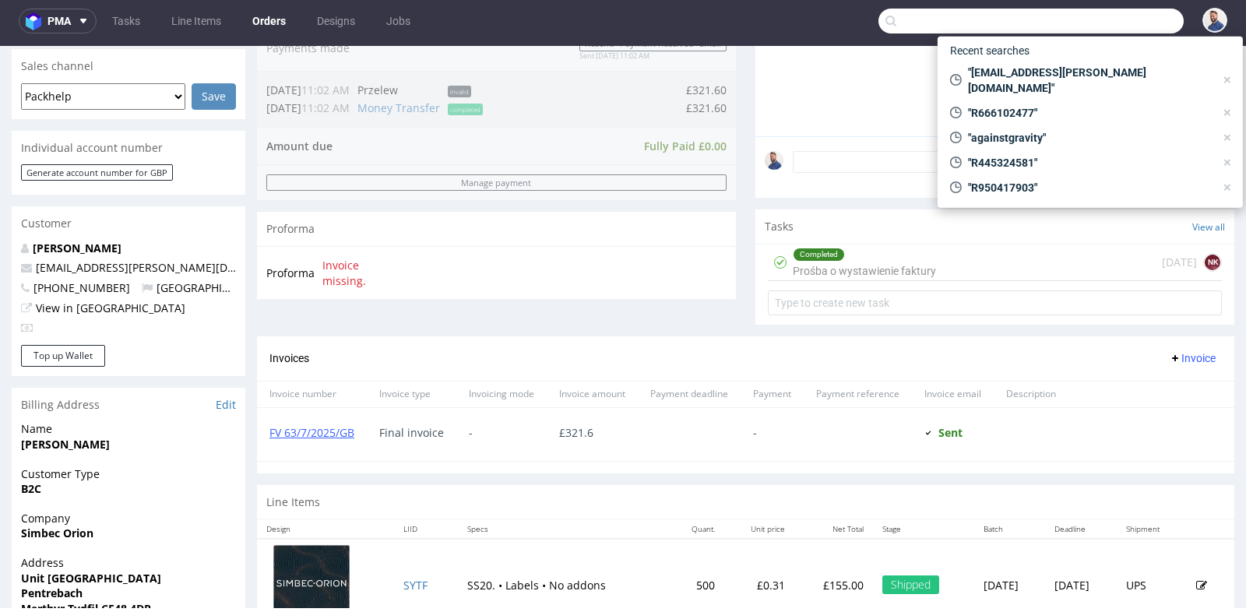
click at [1129, 19] on input "text" at bounding box center [1030, 21] width 305 height 25
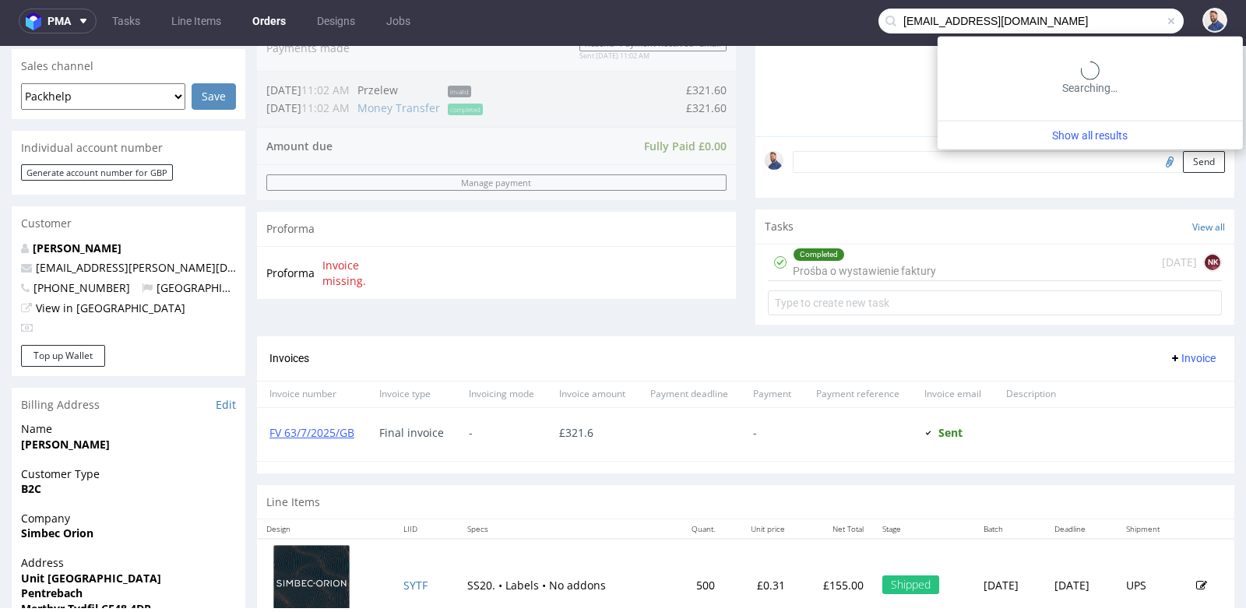
type input "widmeben@gmail.com"
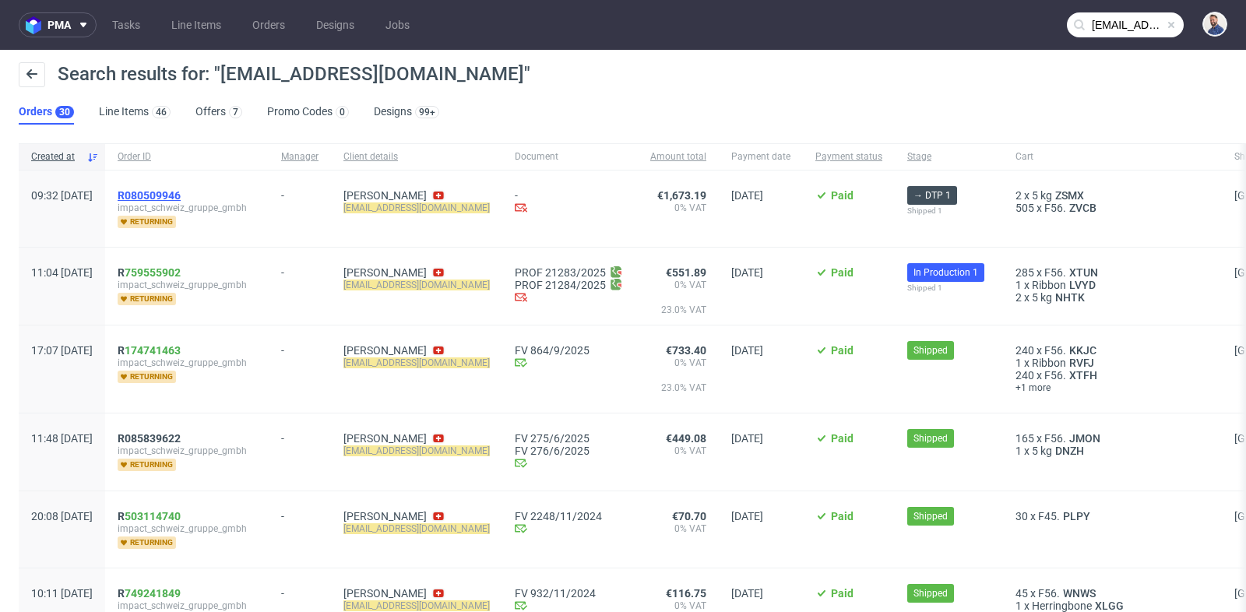
click at [181, 192] on span "R080509946" at bounding box center [149, 195] width 63 height 12
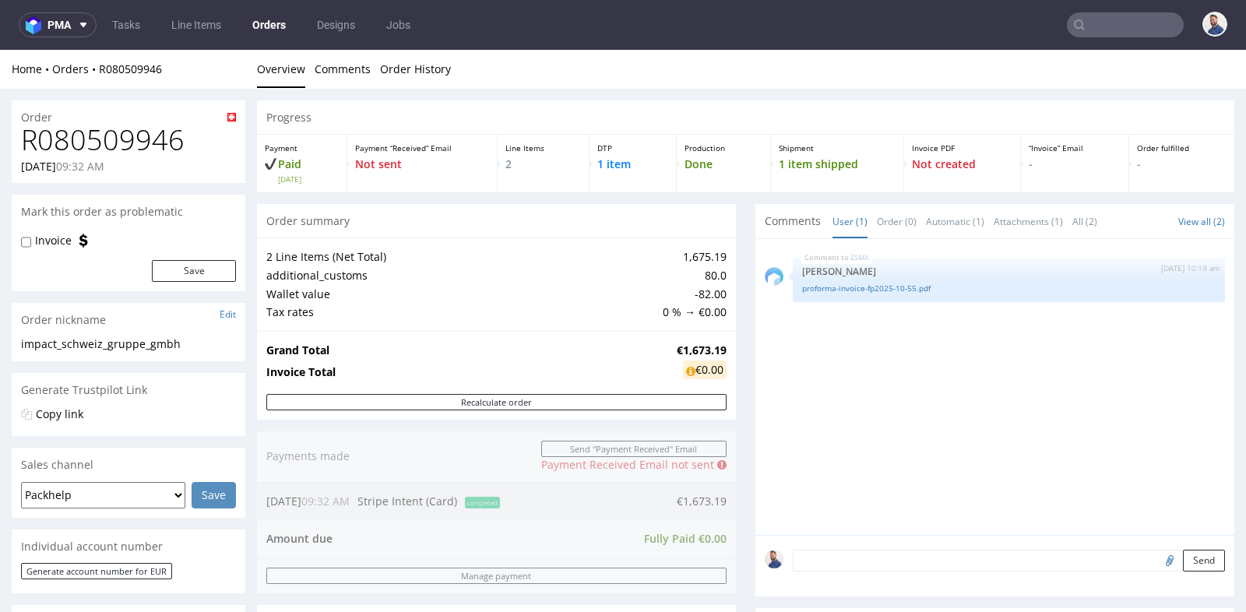
click at [606, 107] on div "Progress" at bounding box center [745, 117] width 977 height 34
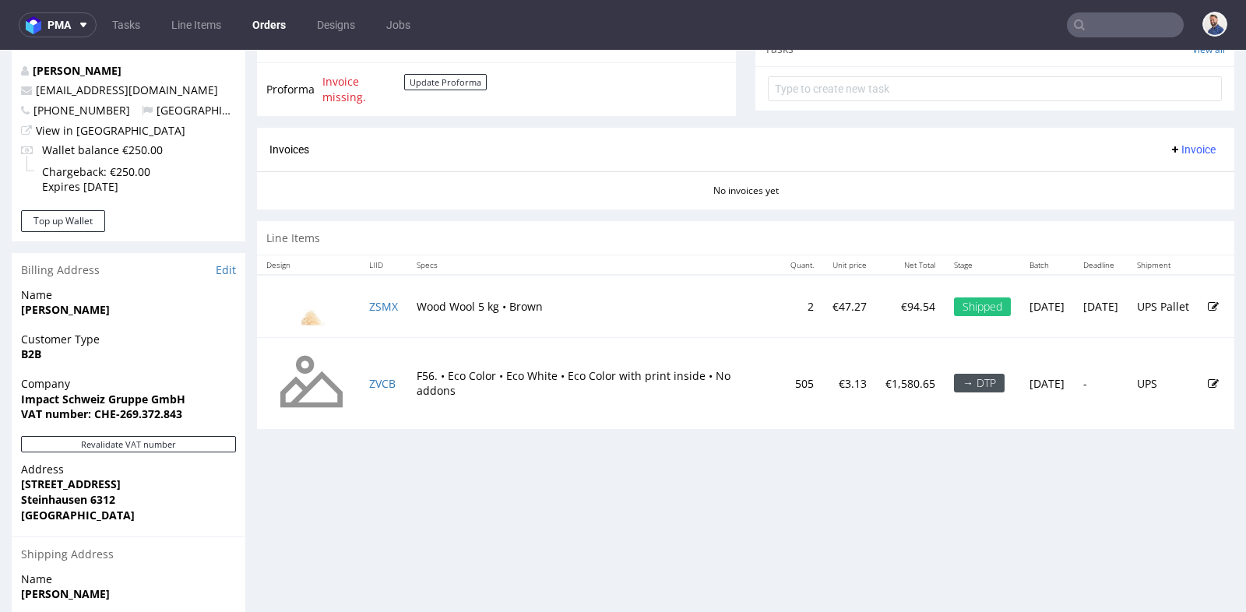
scroll to position [588, 0]
